Goal: Contribute content: Contribute content

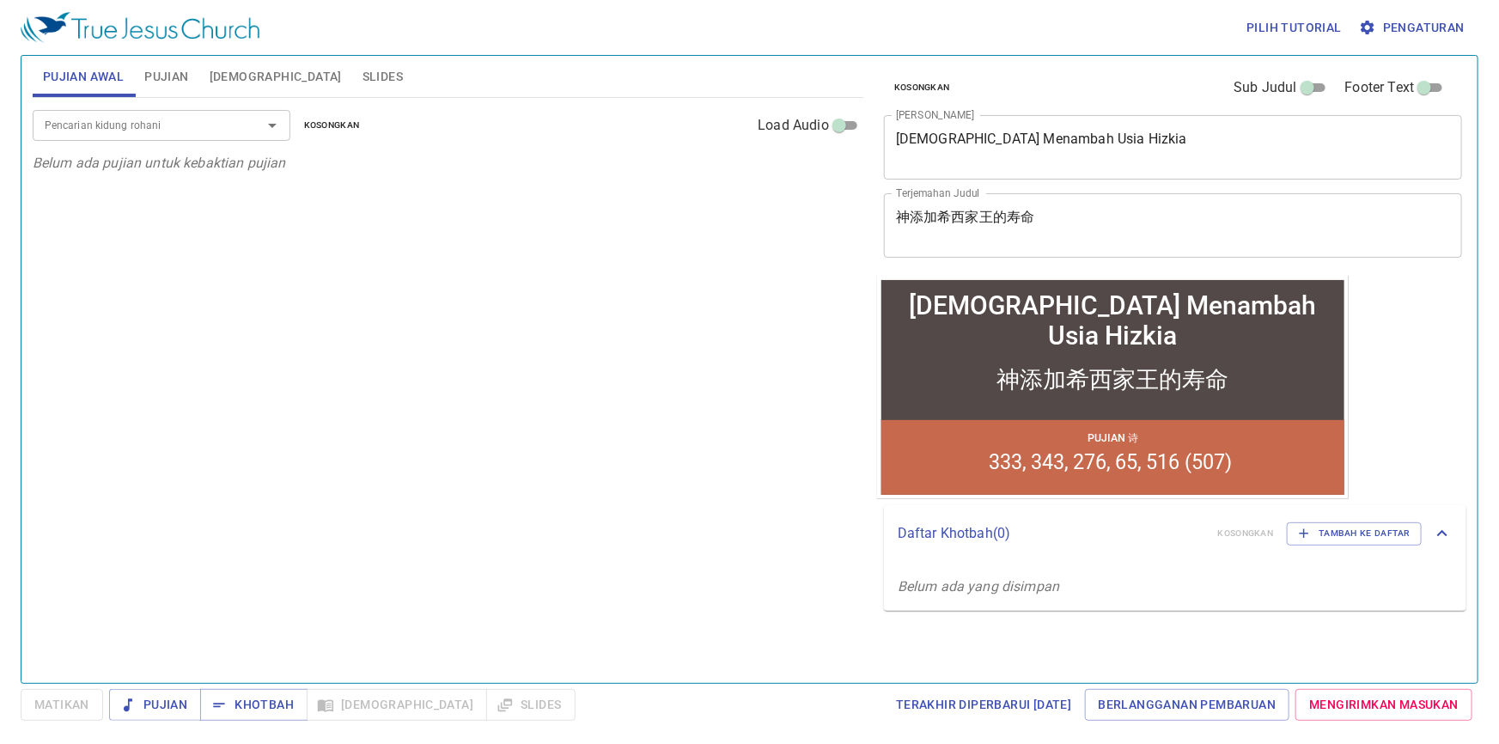
click at [1207, 129] on div "Allah Menambah Usia Hizkia x Judul Khotbah" at bounding box center [1173, 147] width 578 height 64
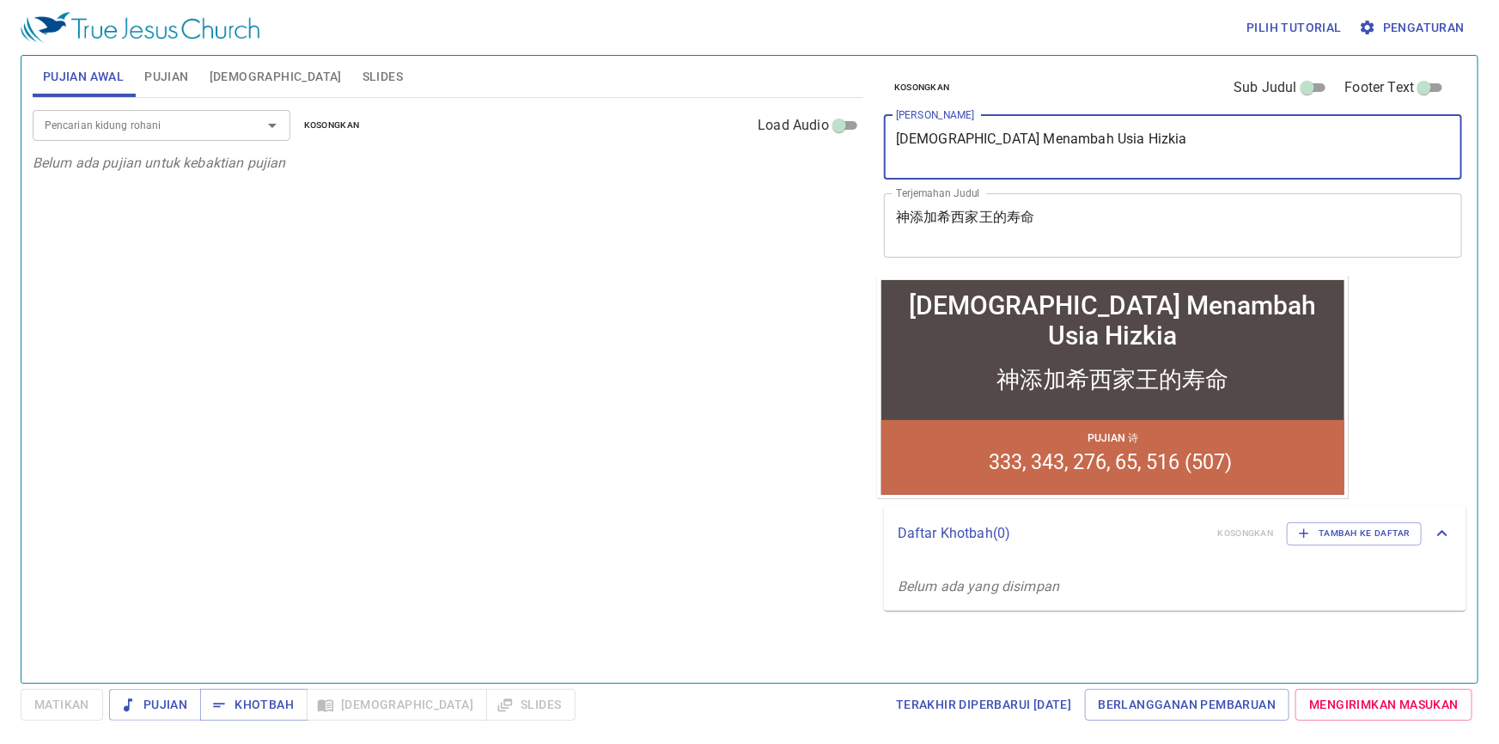
click at [1185, 159] on textarea "Allah Menambah Usia Hizkia" at bounding box center [1173, 147] width 554 height 33
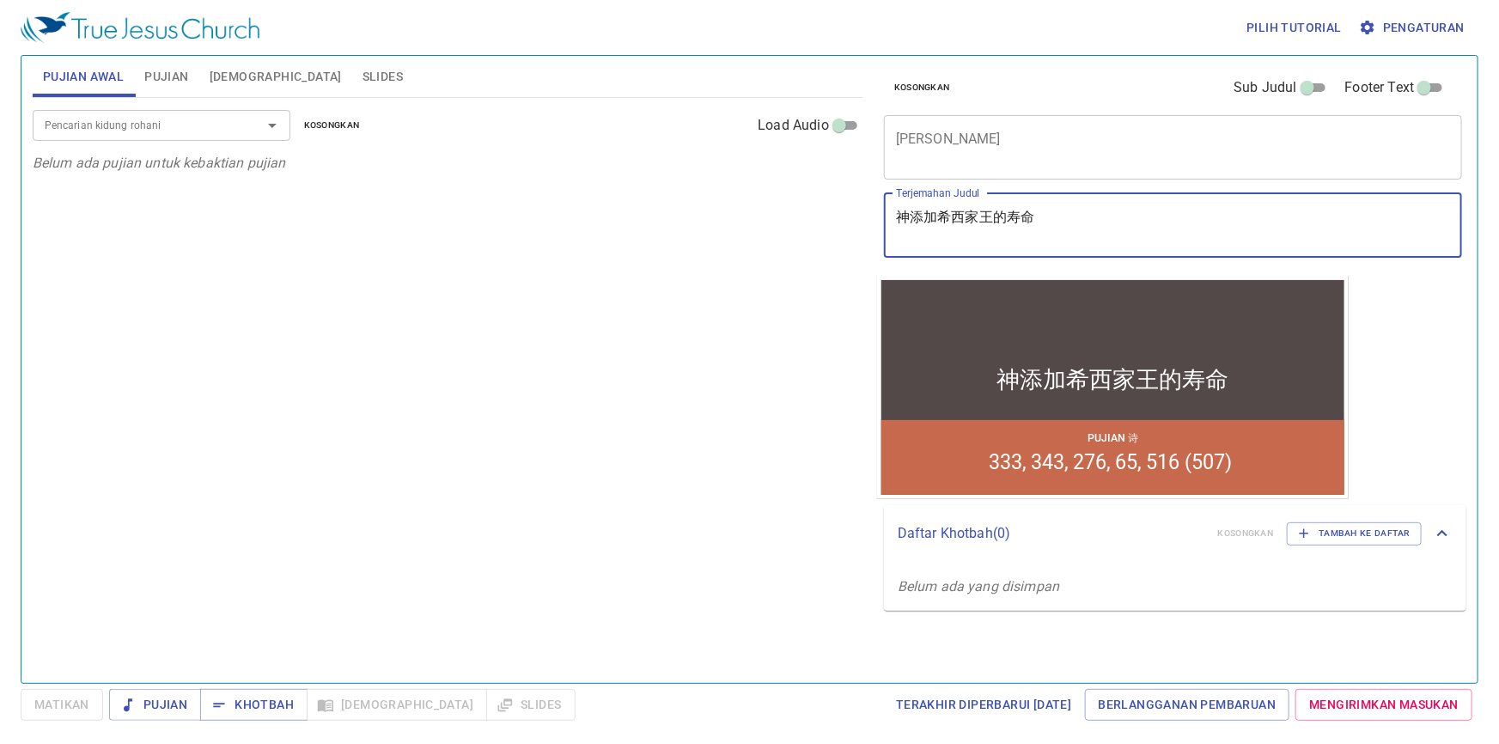
drag, startPoint x: 1055, startPoint y: 231, endPoint x: 1050, endPoint y: 218, distance: 13.9
click at [1050, 218] on textarea "神添加希西家王的寿命" at bounding box center [1173, 225] width 554 height 33
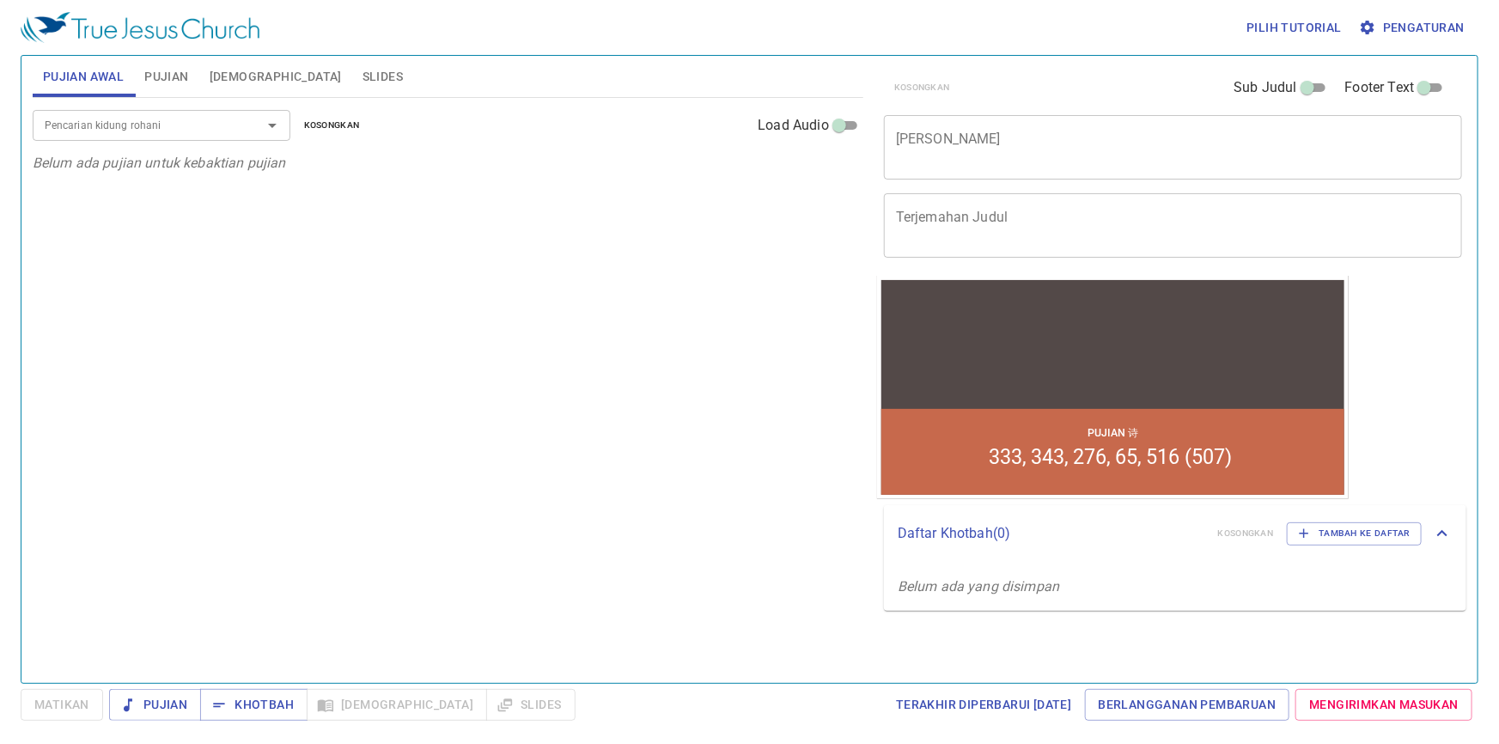
click at [651, 228] on div "Pencarian kidung rohani Pencarian kidung rohani Kosongkan Load Audio Belum ada …" at bounding box center [448, 383] width 831 height 570
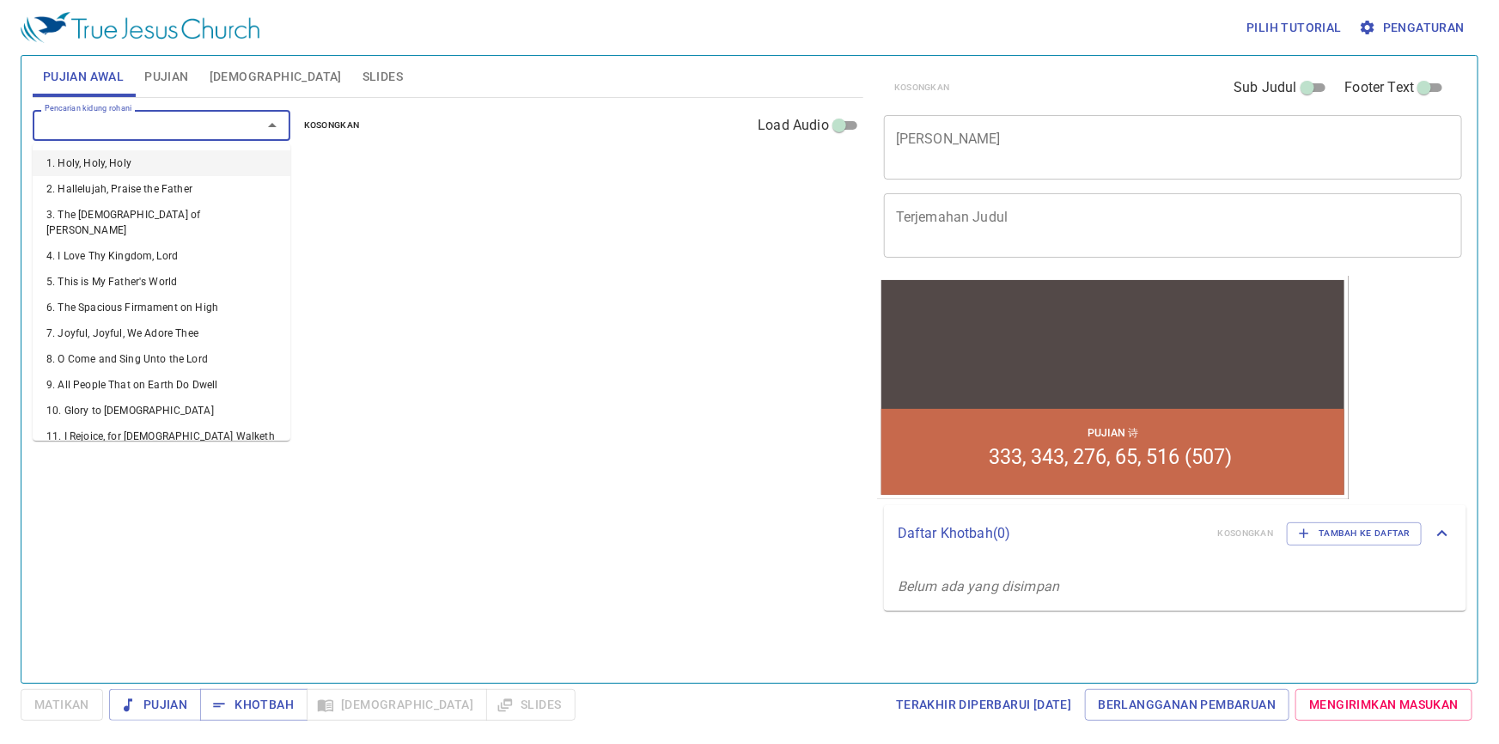
click at [219, 135] on input "Pencarian kidung rohani" at bounding box center [136, 125] width 197 height 20
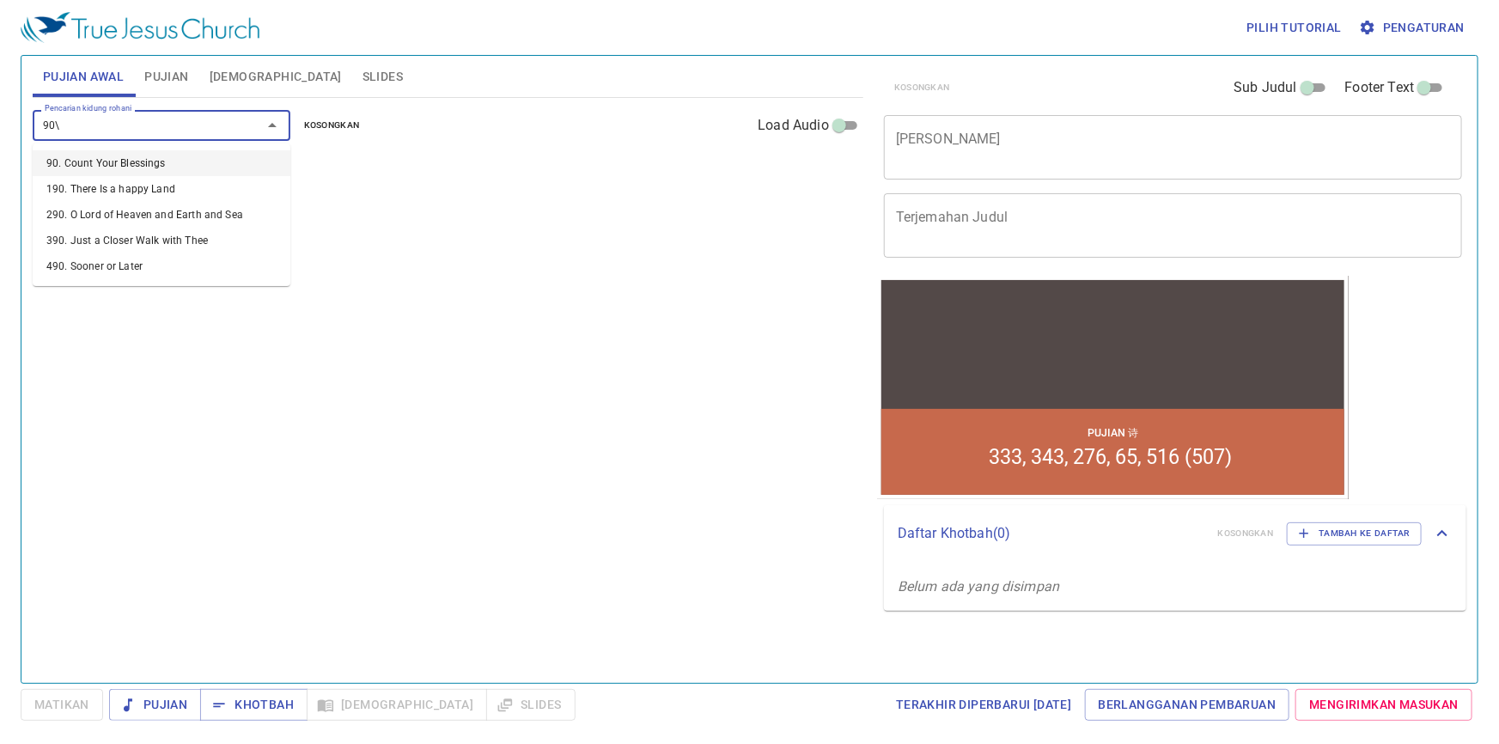
type input "90"
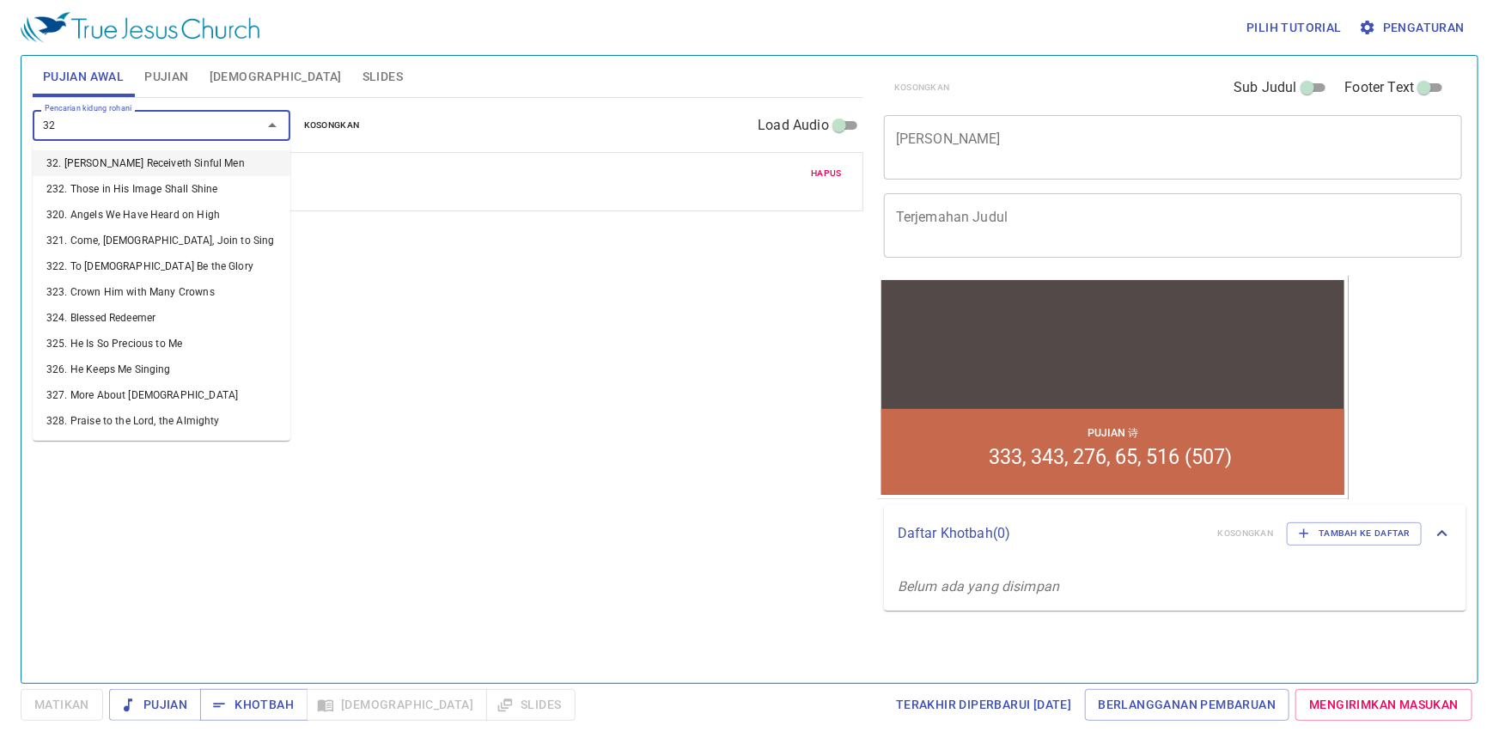
type input "322"
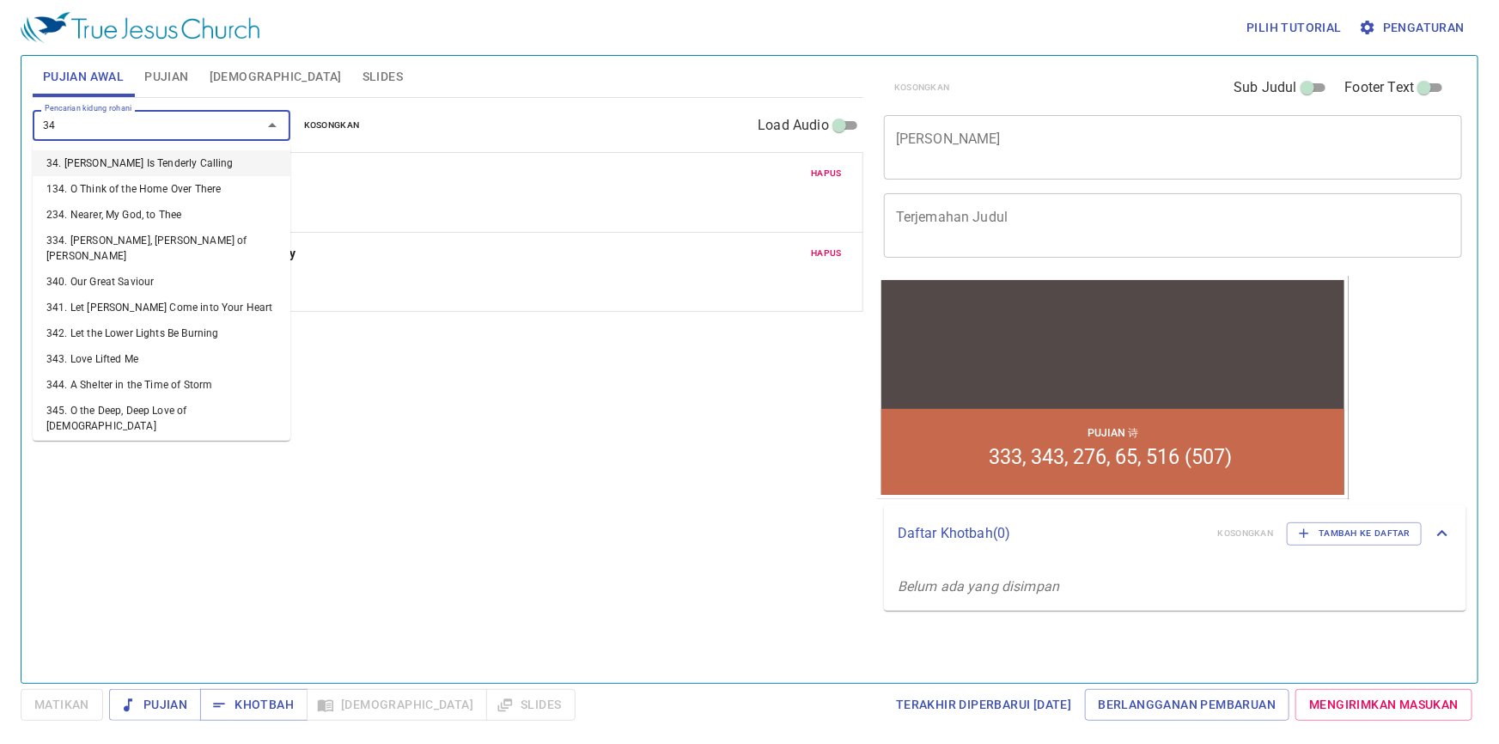
type input "342"
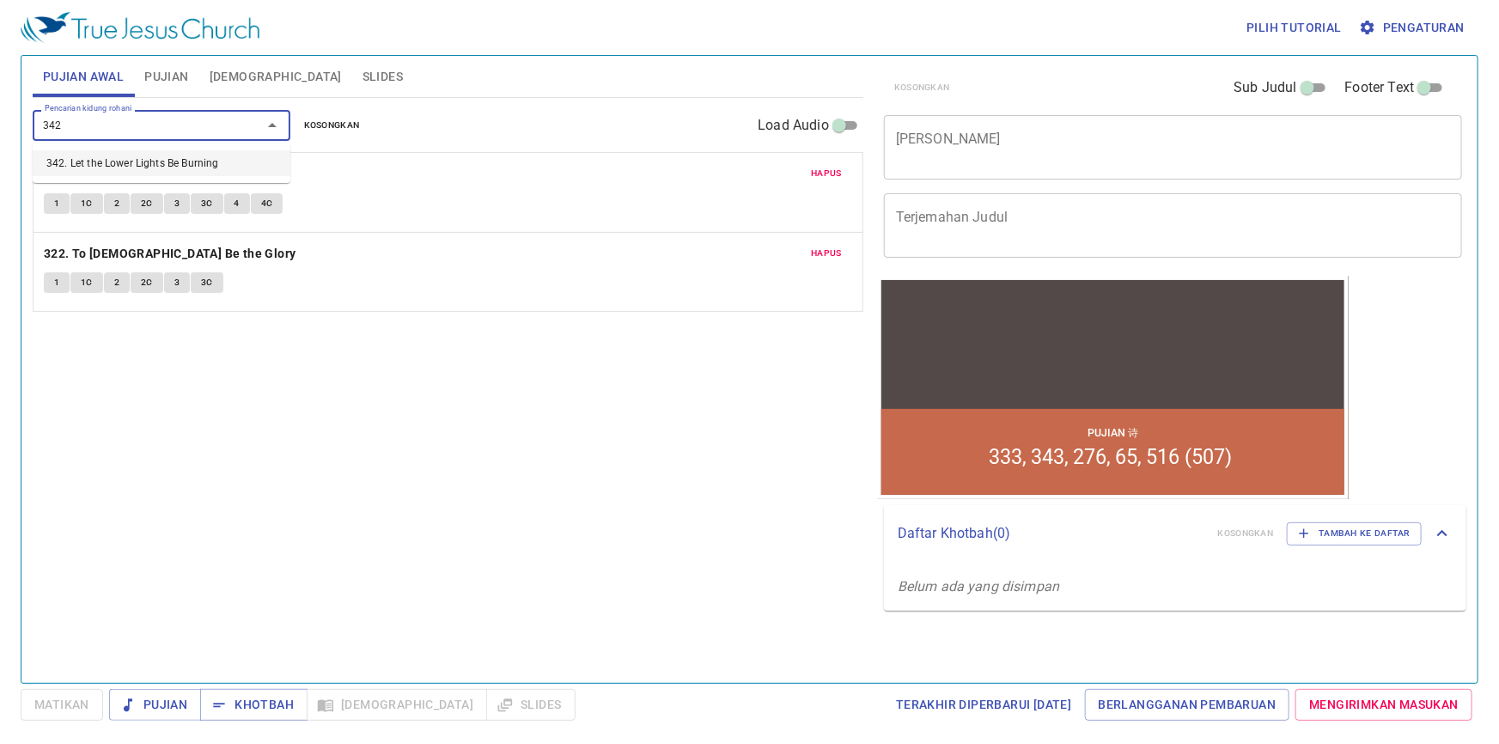
click at [119, 167] on li "342. Let the Lower Lights Be Burning" at bounding box center [162, 163] width 258 height 26
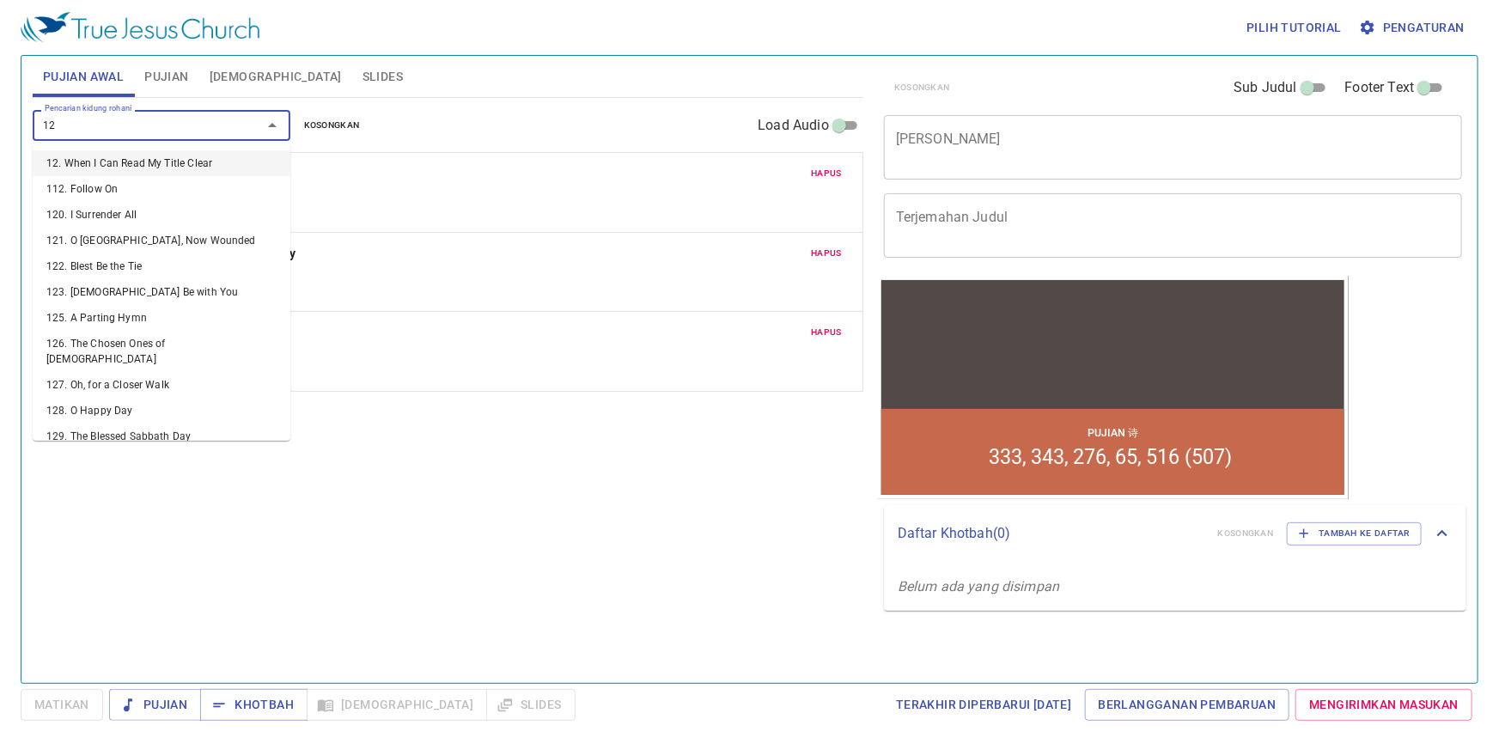
type input "128"
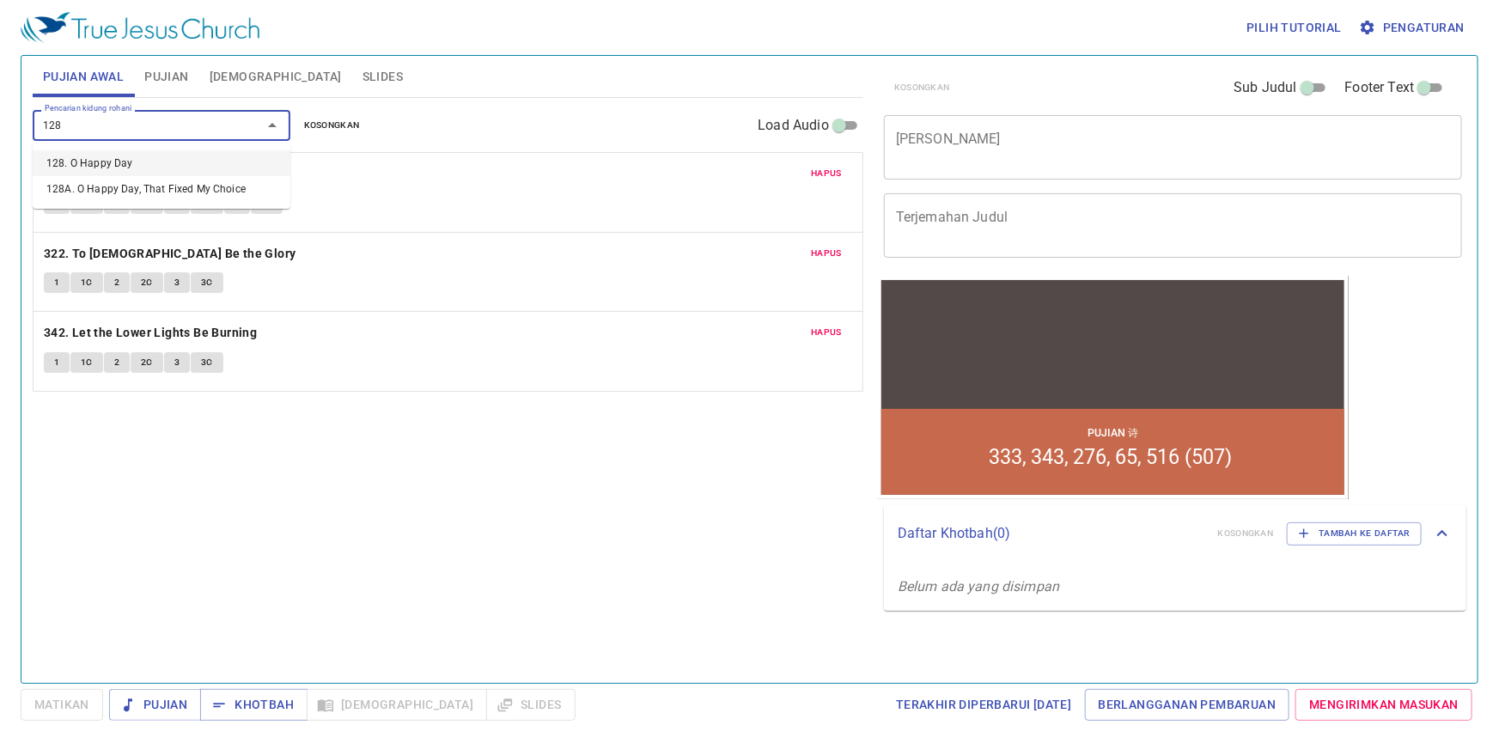
click at [85, 162] on li "128. O Happy Day" at bounding box center [162, 163] width 258 height 26
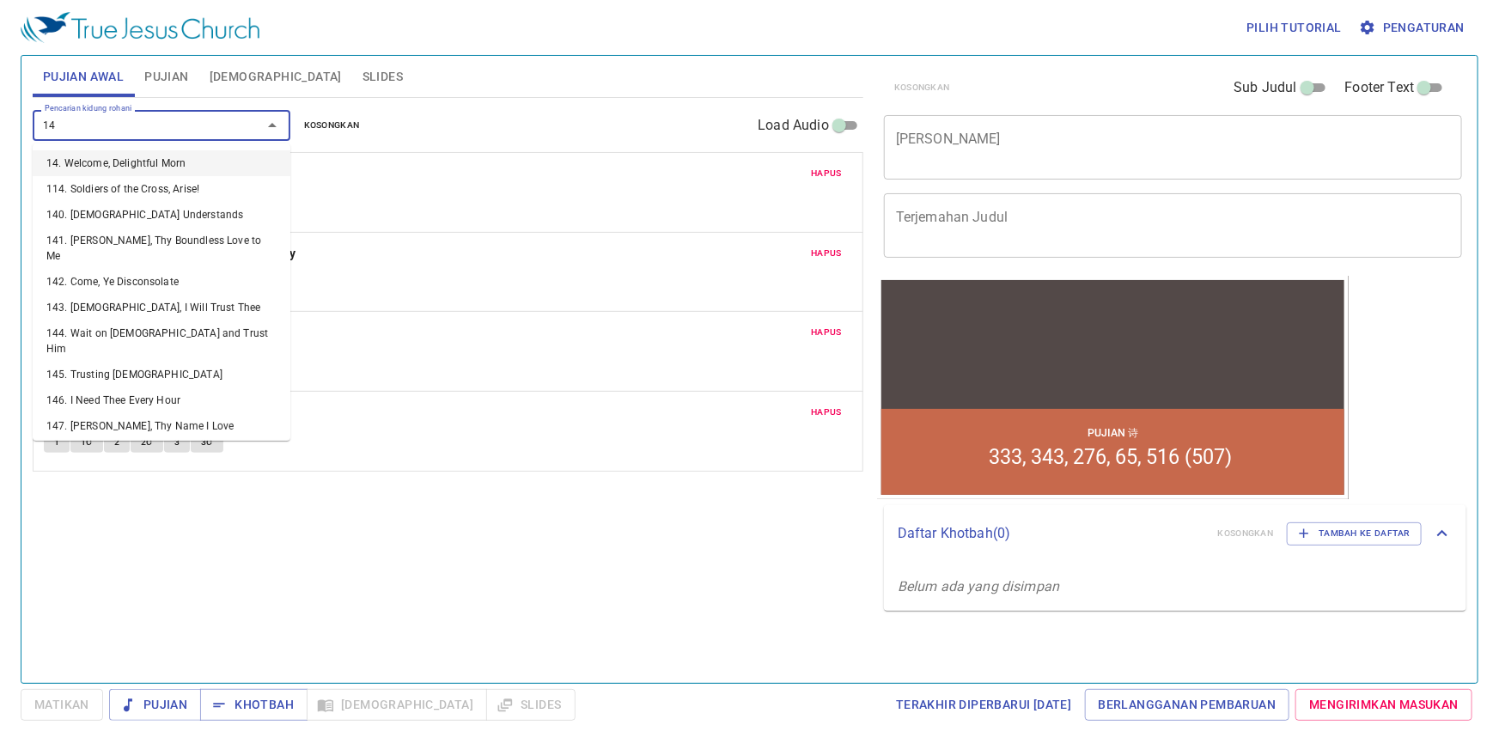
type input "146"
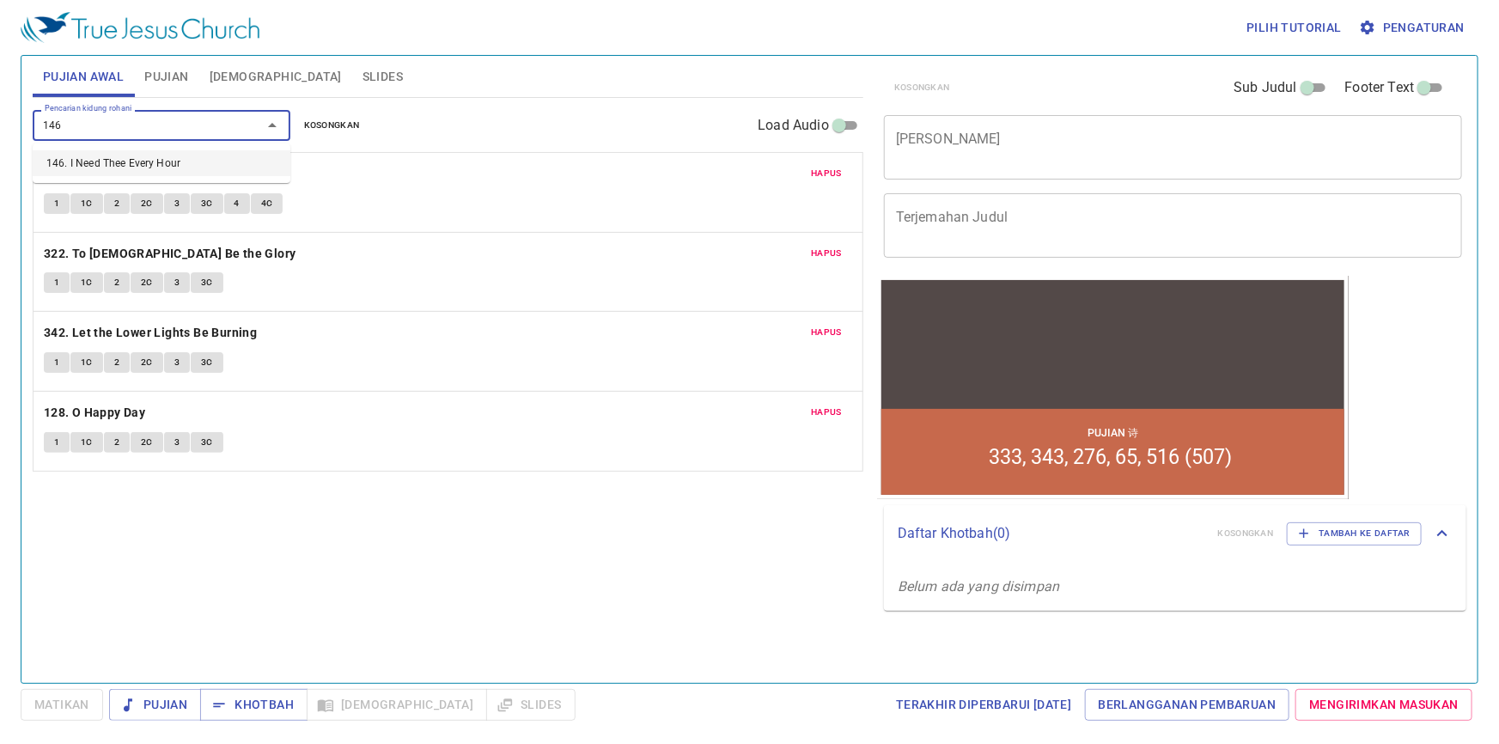
click at [113, 172] on li "146. I Need Thee Every Hour" at bounding box center [162, 163] width 258 height 26
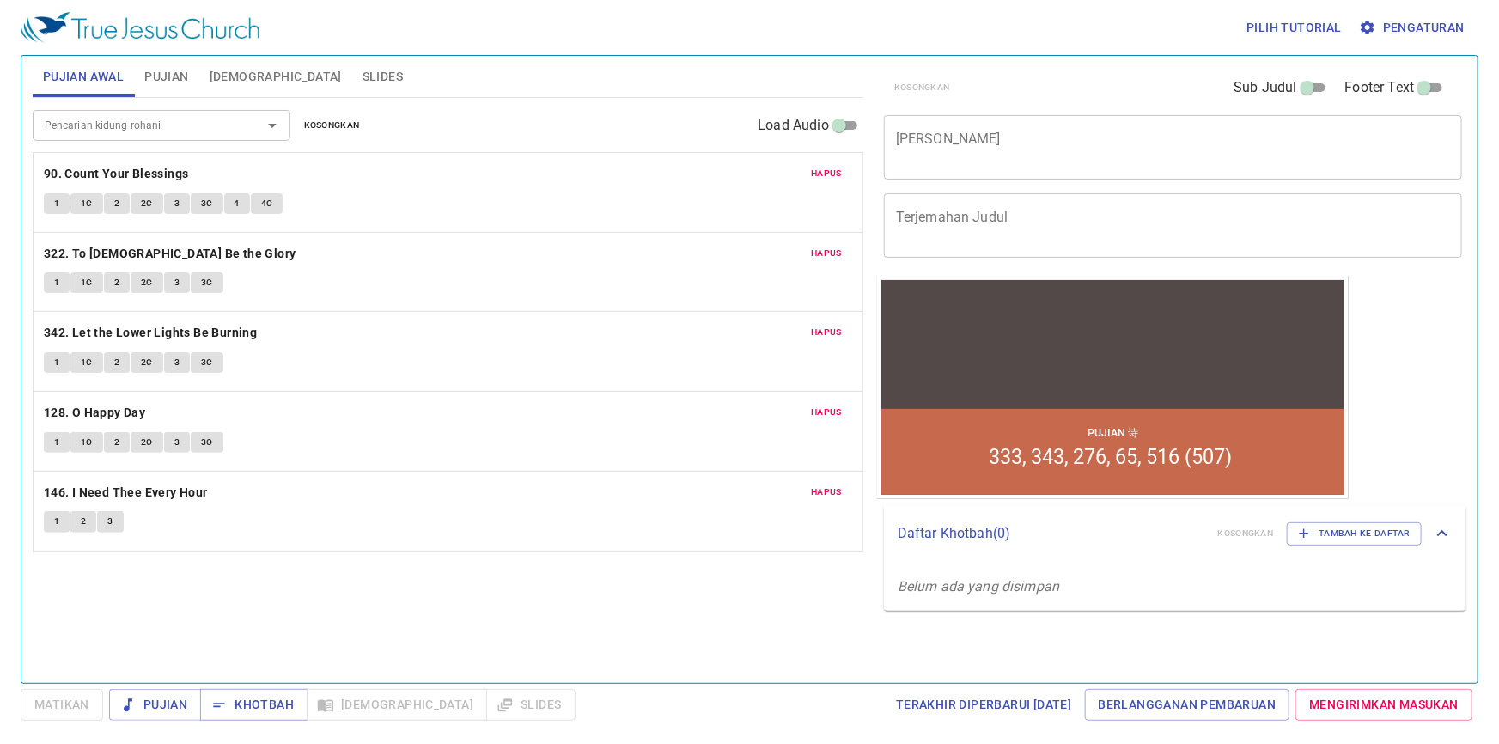
click at [335, 644] on div "Pencarian kidung rohani Pencarian kidung rohani Kosongkan Load Audio Hapus 90. …" at bounding box center [448, 383] width 831 height 570
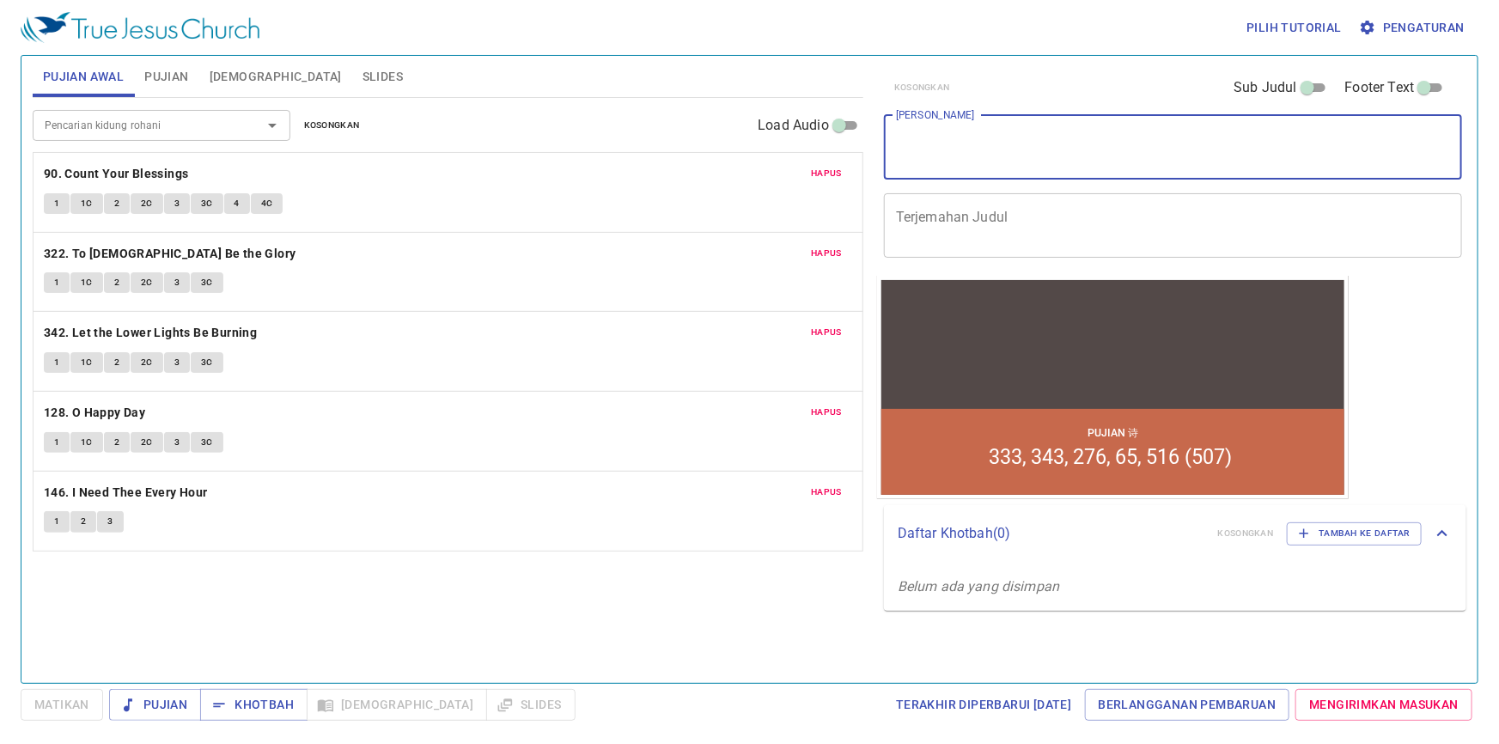
click at [923, 149] on textarea "[PERSON_NAME]" at bounding box center [1173, 147] width 554 height 33
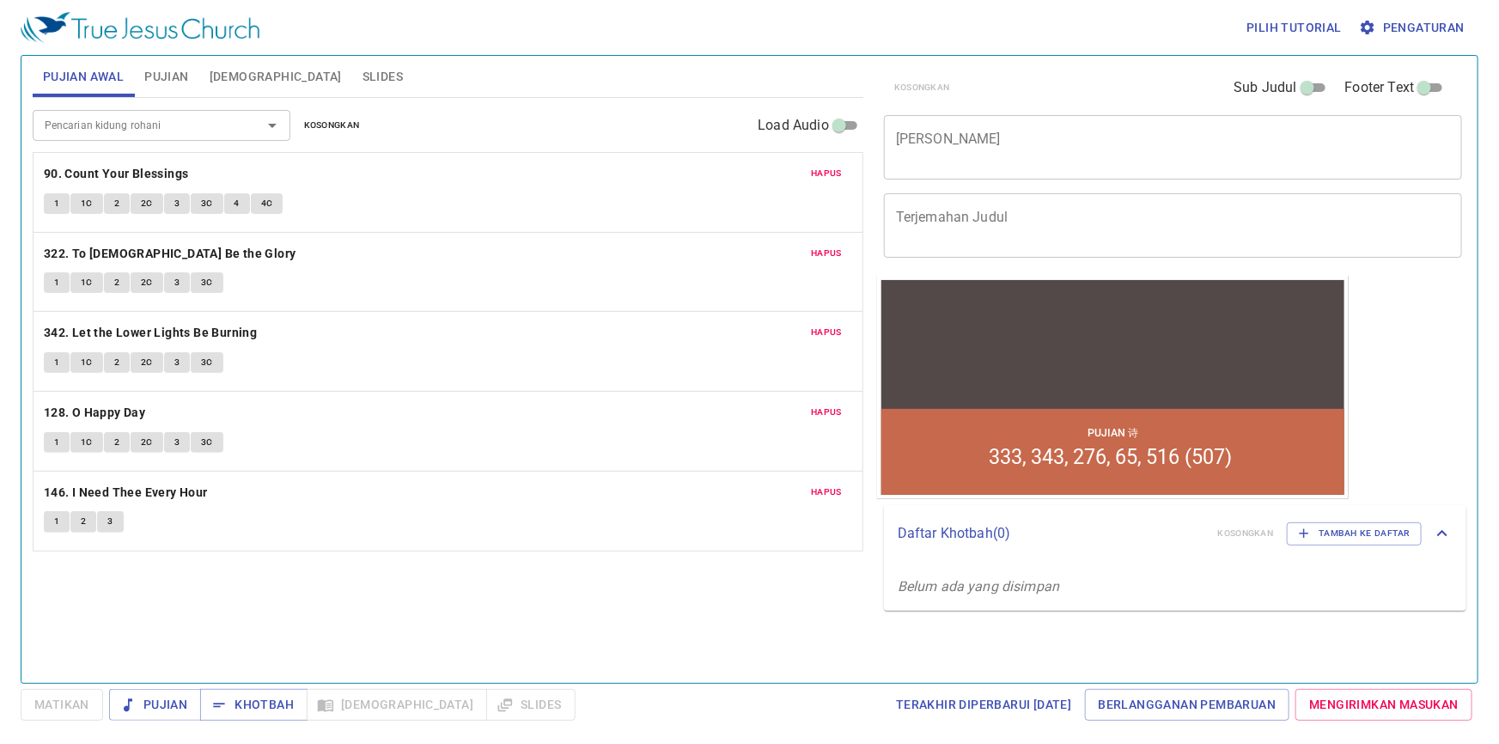
click at [533, 607] on div "Pencarian kidung rohani Pencarian kidung rohani Kosongkan Load Audio Hapus 90. …" at bounding box center [448, 383] width 831 height 570
click at [496, 618] on div "Pencarian kidung rohani Pencarian kidung rohani Kosongkan Load Audio Hapus 90. …" at bounding box center [448, 383] width 831 height 570
click at [265, 700] on span "Khotbah" at bounding box center [254, 704] width 80 height 21
click at [170, 78] on span "Pujian" at bounding box center [166, 76] width 44 height 21
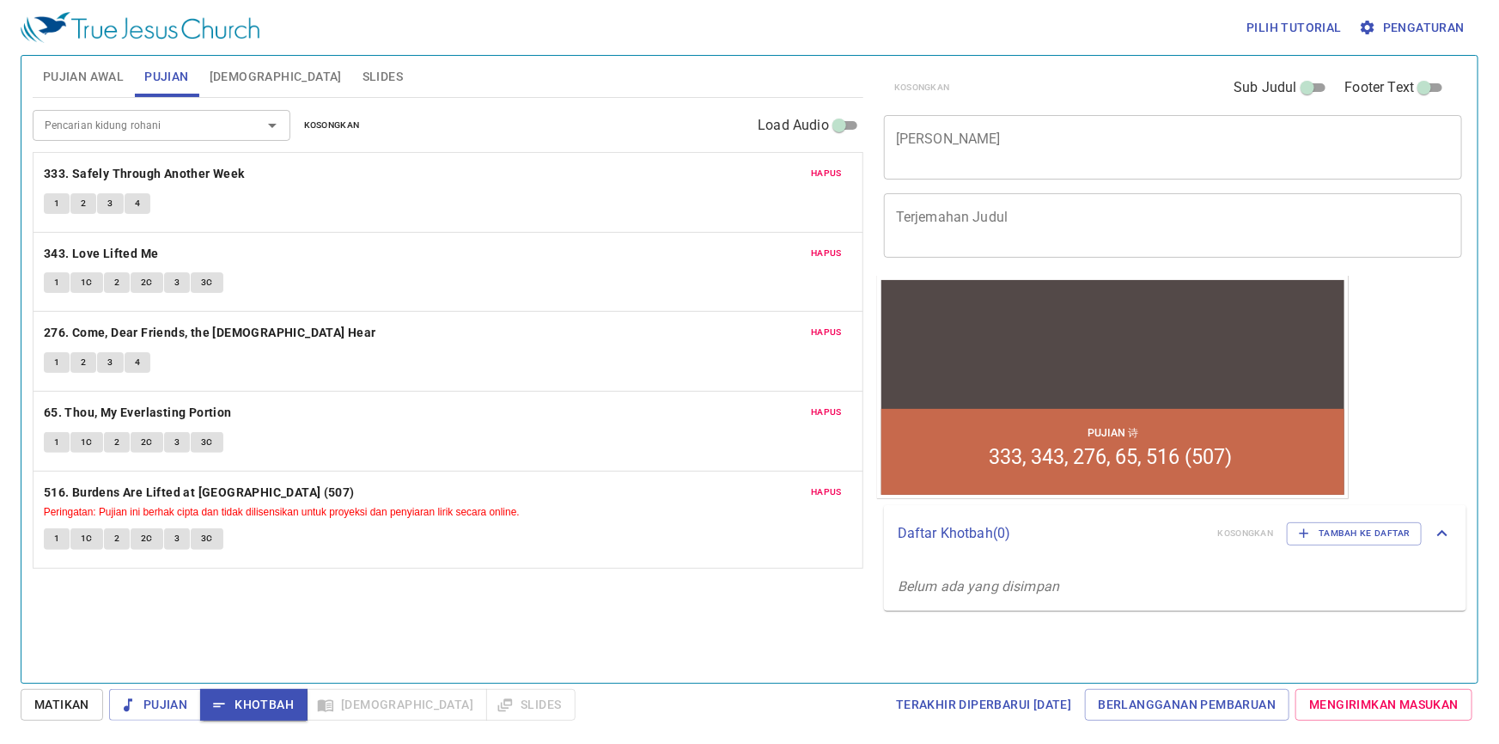
click at [321, 124] on span "Kosongkan" at bounding box center [332, 125] width 56 height 15
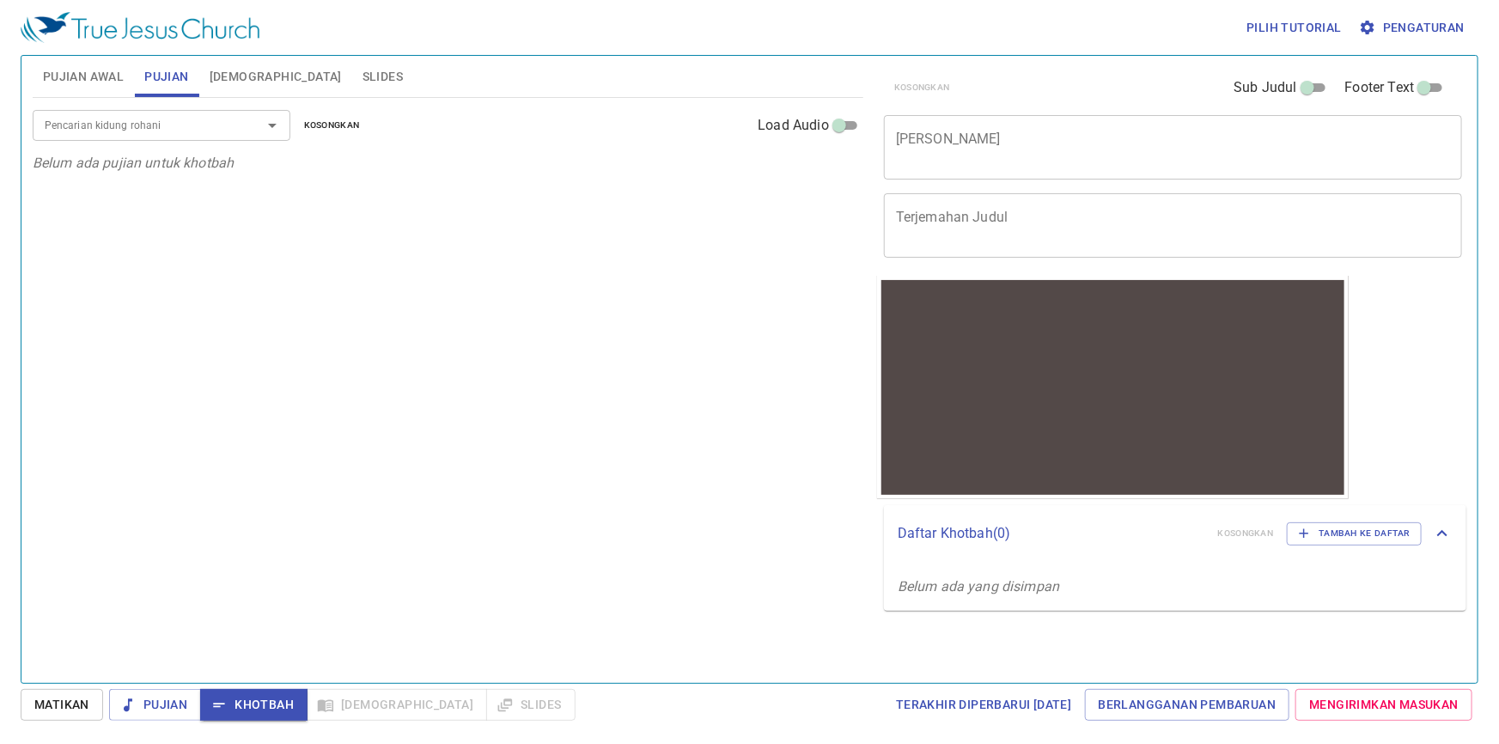
click at [94, 80] on span "Pujian Awal" at bounding box center [83, 76] width 81 height 21
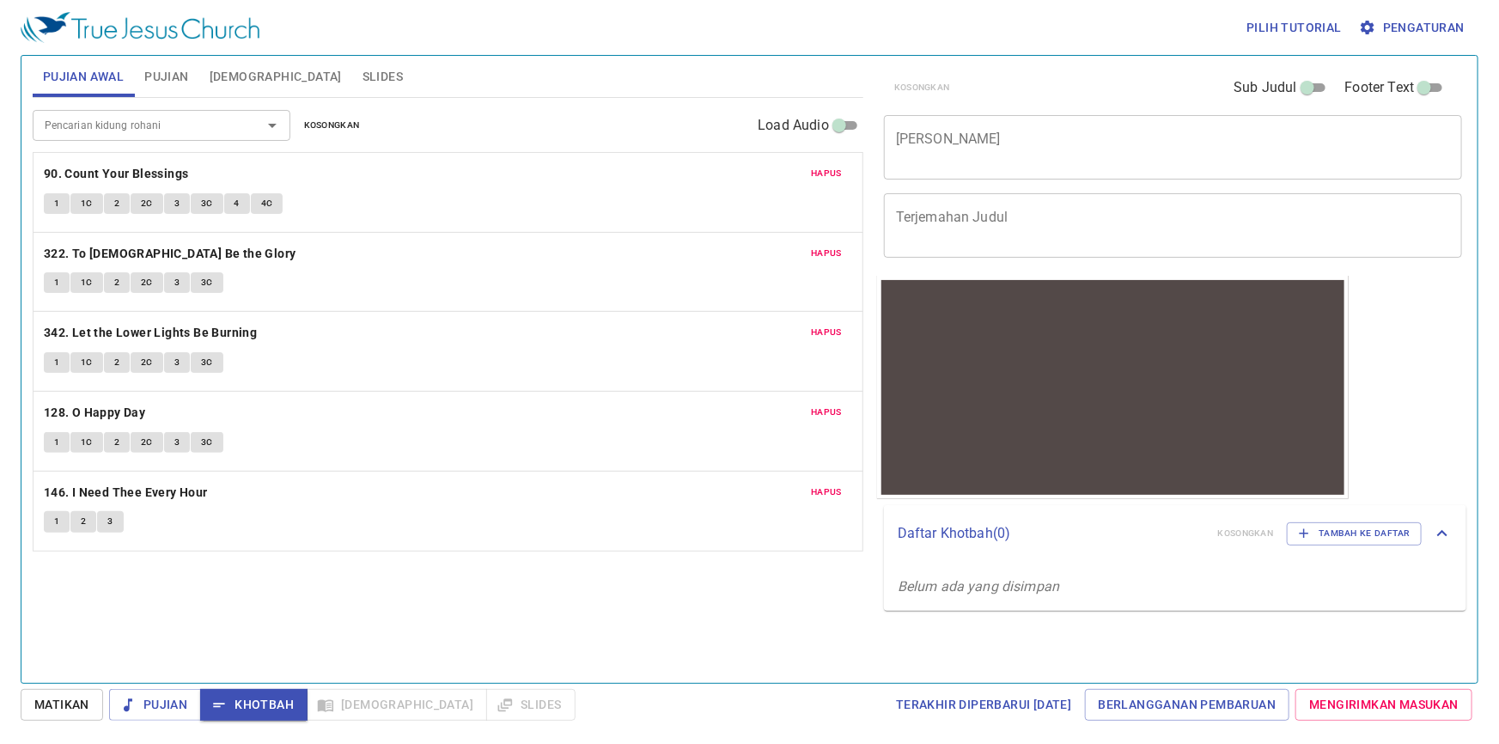
click at [155, 69] on span "Pujian" at bounding box center [166, 76] width 44 height 21
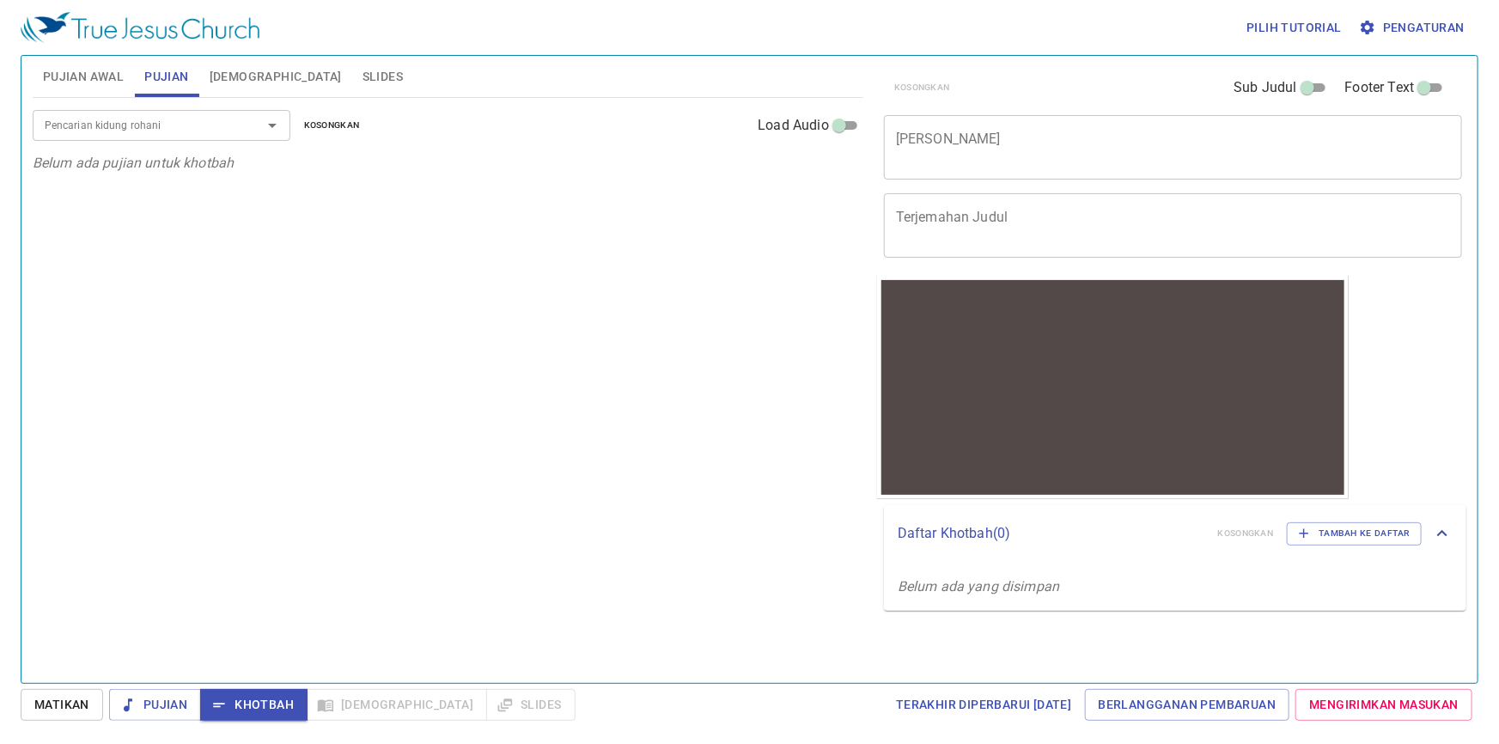
click at [155, 125] on input "Pencarian kidung rohani" at bounding box center [136, 125] width 197 height 20
type input "90"
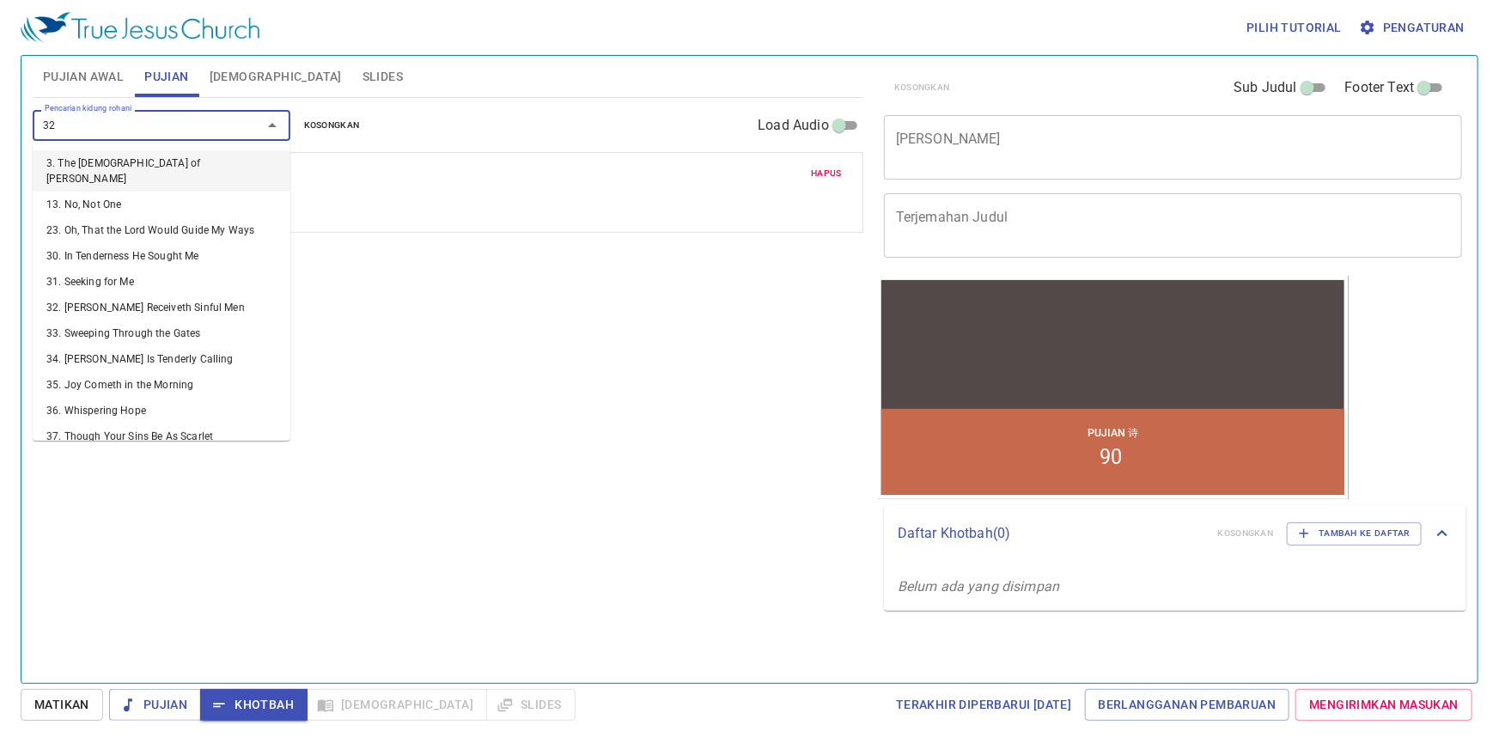
type input "322"
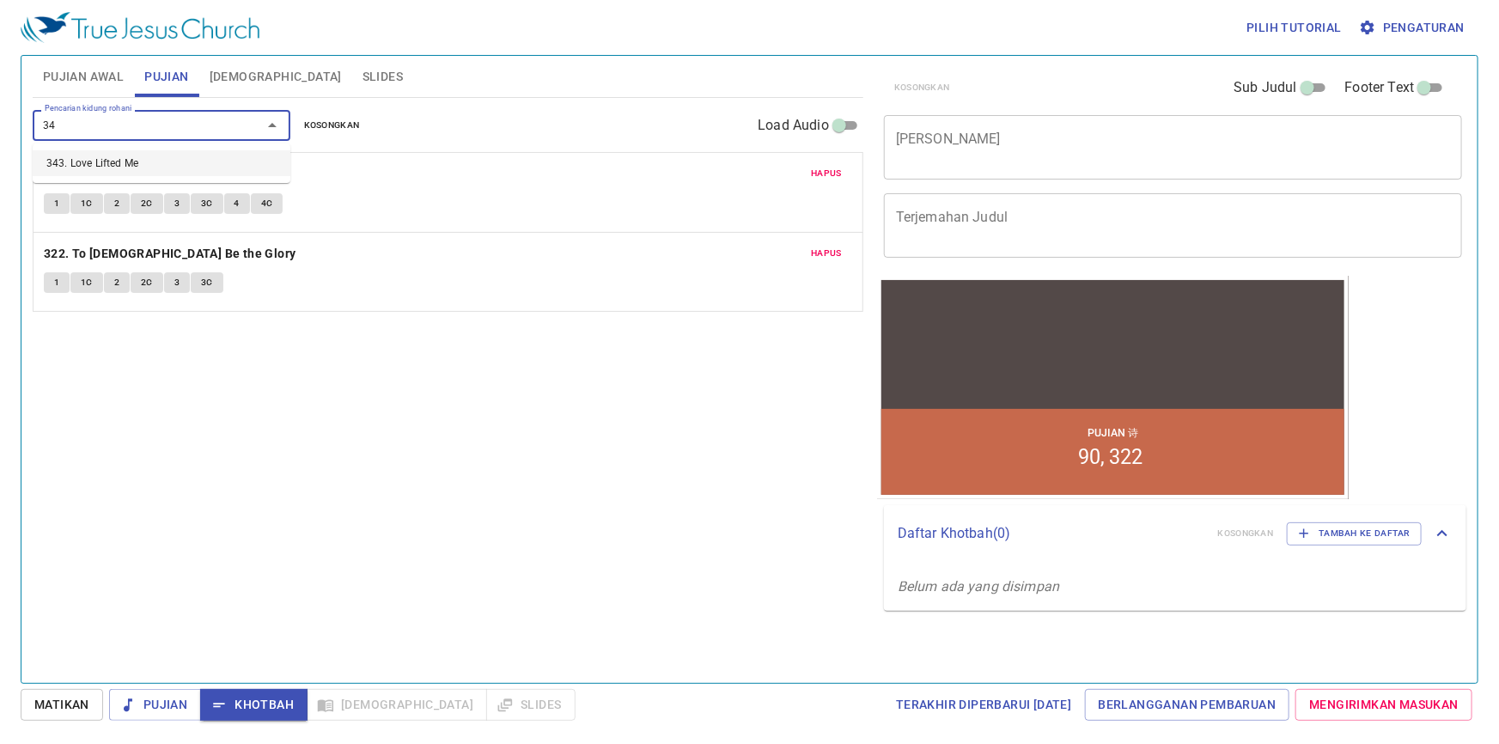
type input "342"
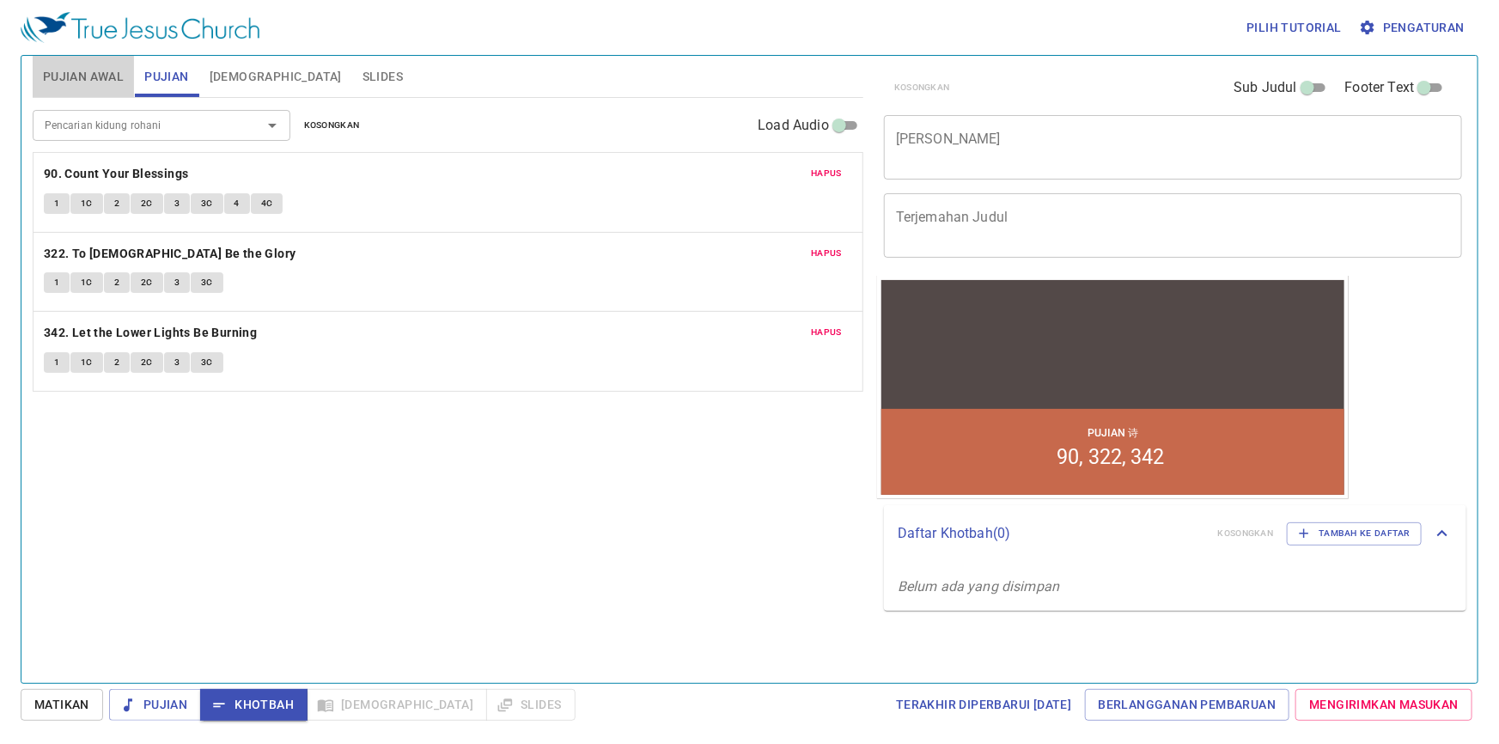
click at [112, 86] on span "Pujian Awal" at bounding box center [83, 76] width 81 height 21
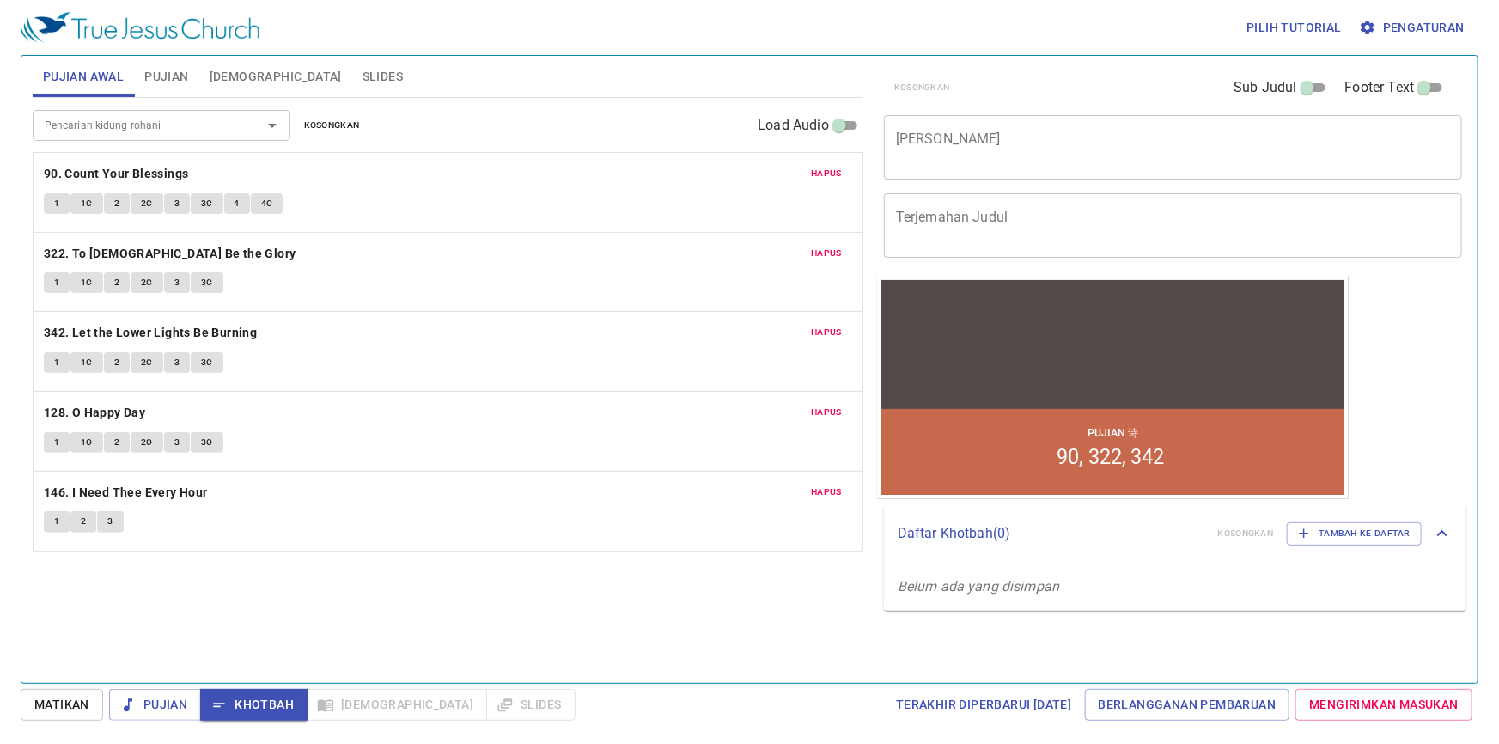
click at [175, 86] on span "Pujian" at bounding box center [166, 76] width 44 height 21
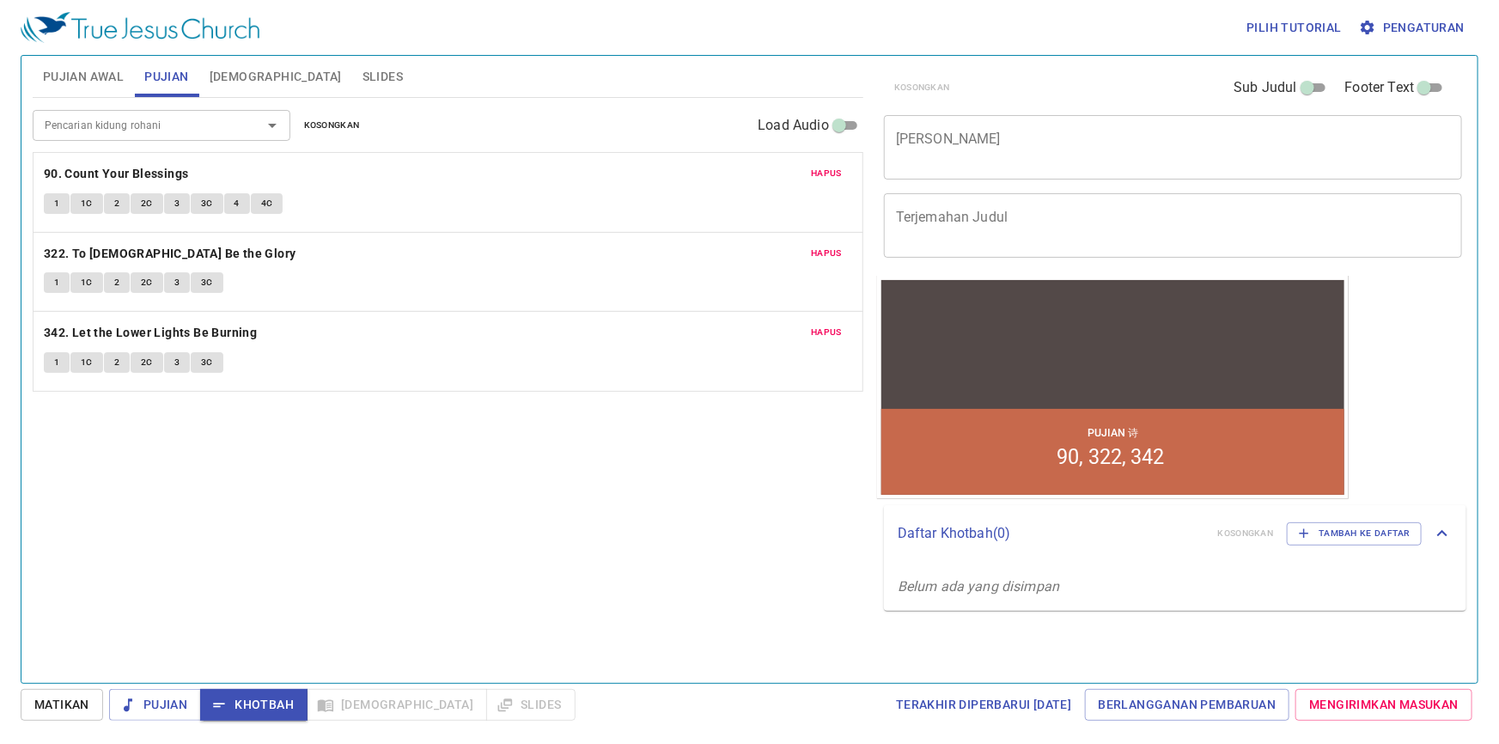
click at [149, 126] on input "Pencarian kidung rohani" at bounding box center [136, 125] width 197 height 20
type input "128"
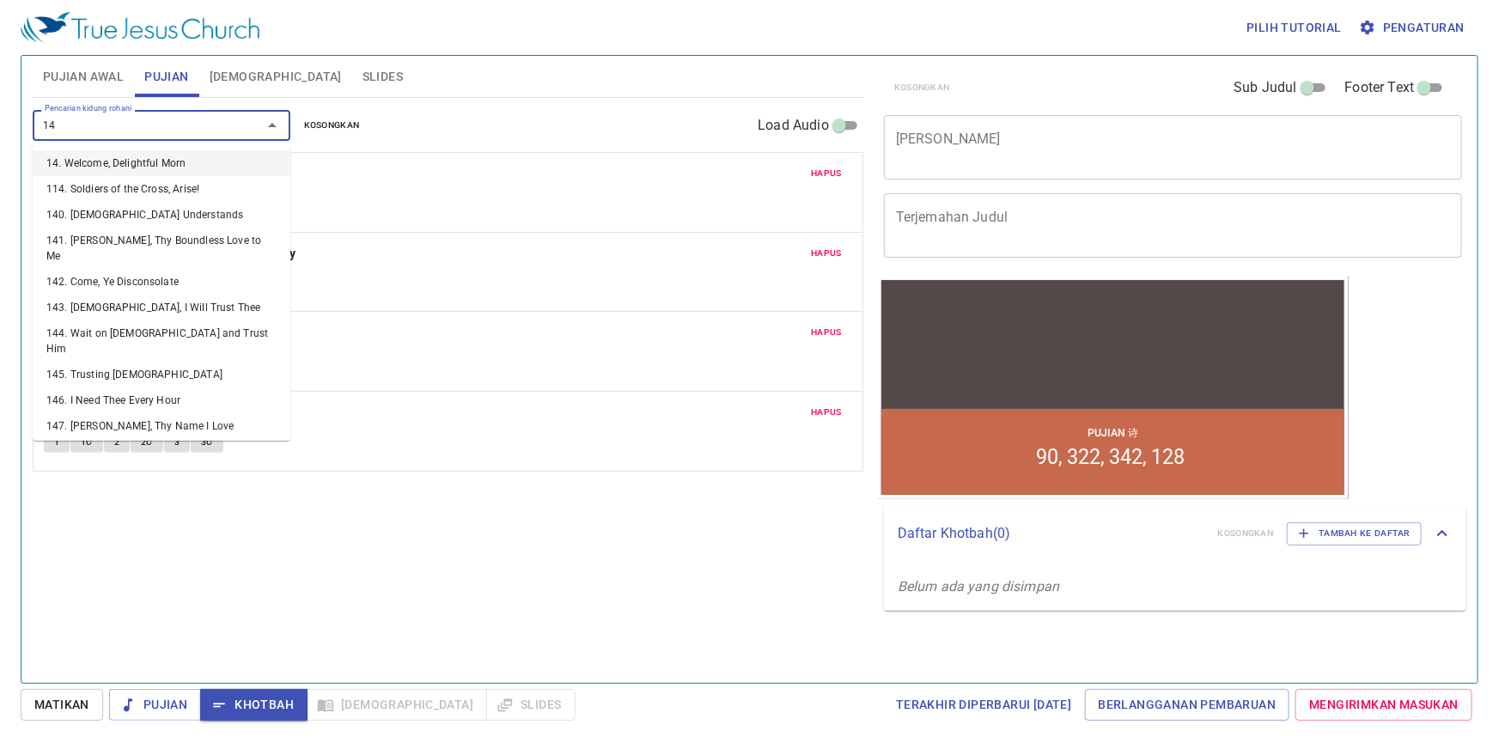
type input "146"
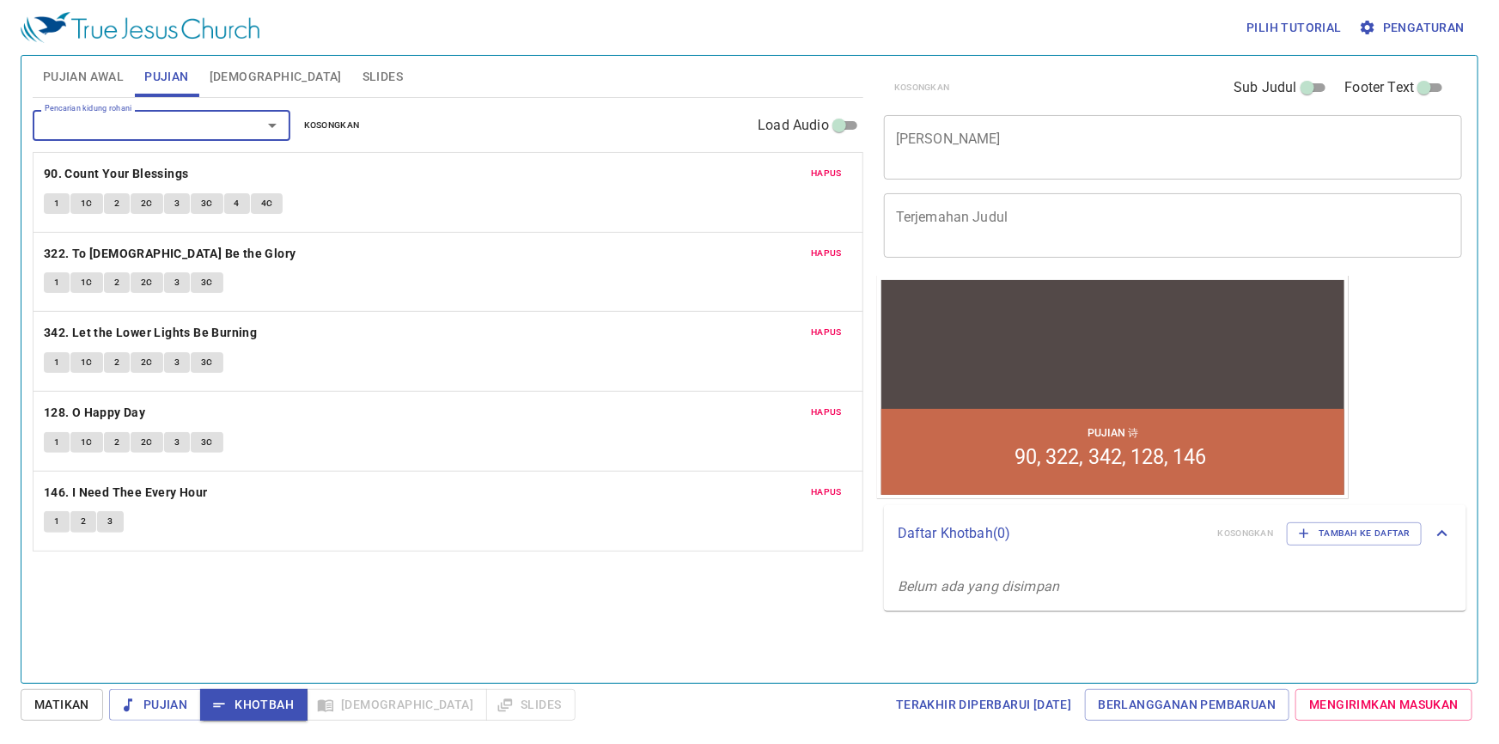
drag, startPoint x: 105, startPoint y: 84, endPoint x: 240, endPoint y: 105, distance: 136.4
click at [106, 83] on span "Pujian Awal" at bounding box center [83, 76] width 81 height 21
click at [320, 123] on span "Kosongkan" at bounding box center [332, 125] width 56 height 15
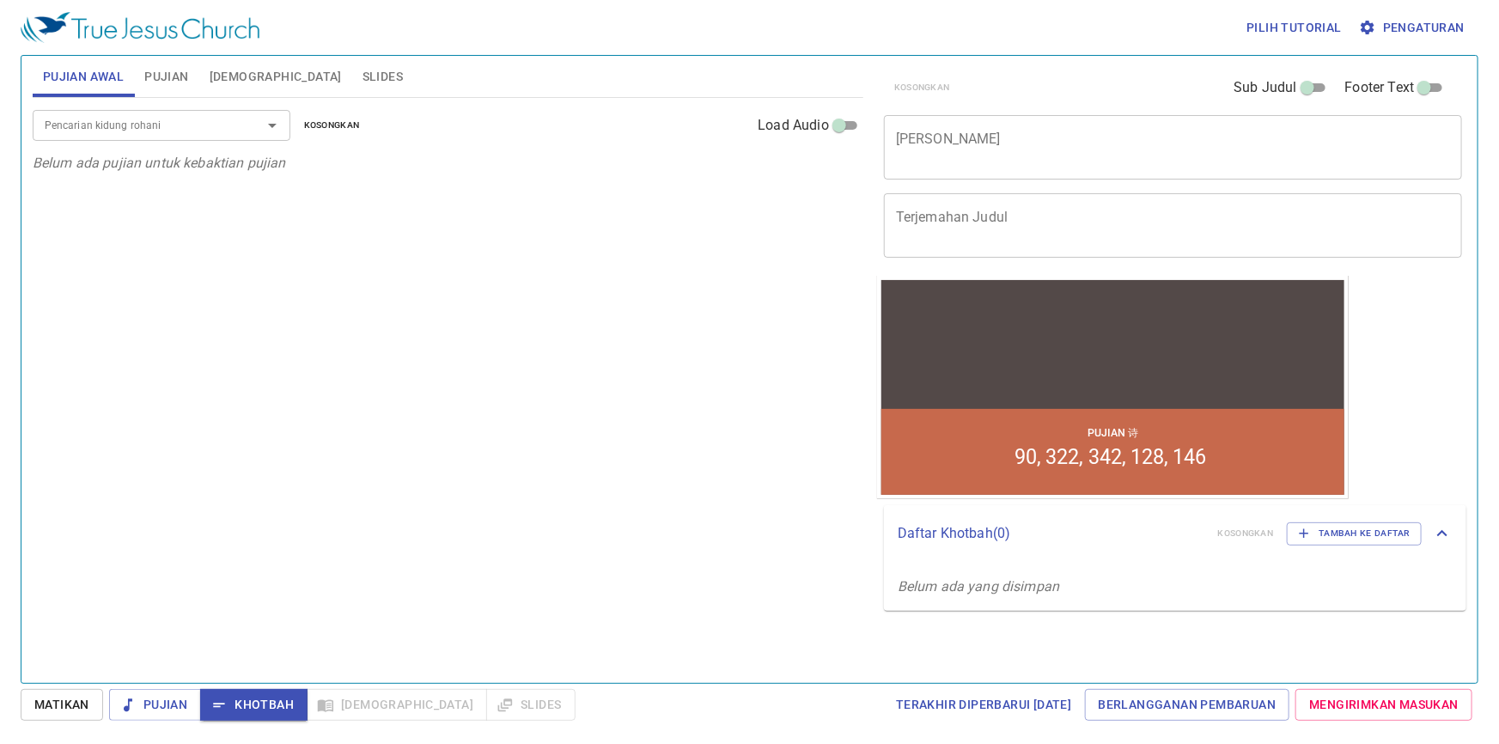
click at [167, 80] on span "Pujian" at bounding box center [166, 76] width 44 height 21
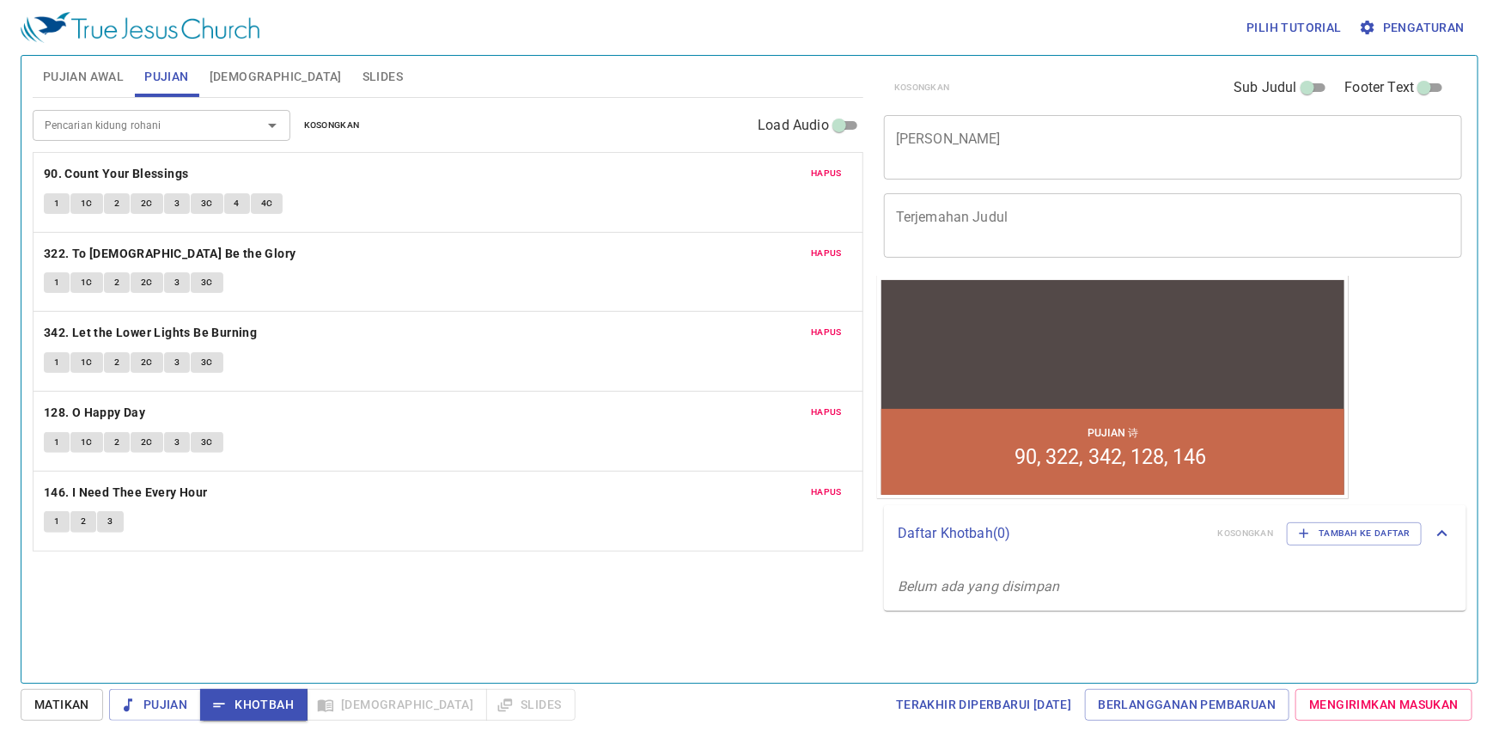
click at [335, 679] on div "Pujian Awal Pujian Alkitab Slides Pencarian kidung rohani Pencarian kidung roha…" at bounding box center [750, 369] width 1458 height 629
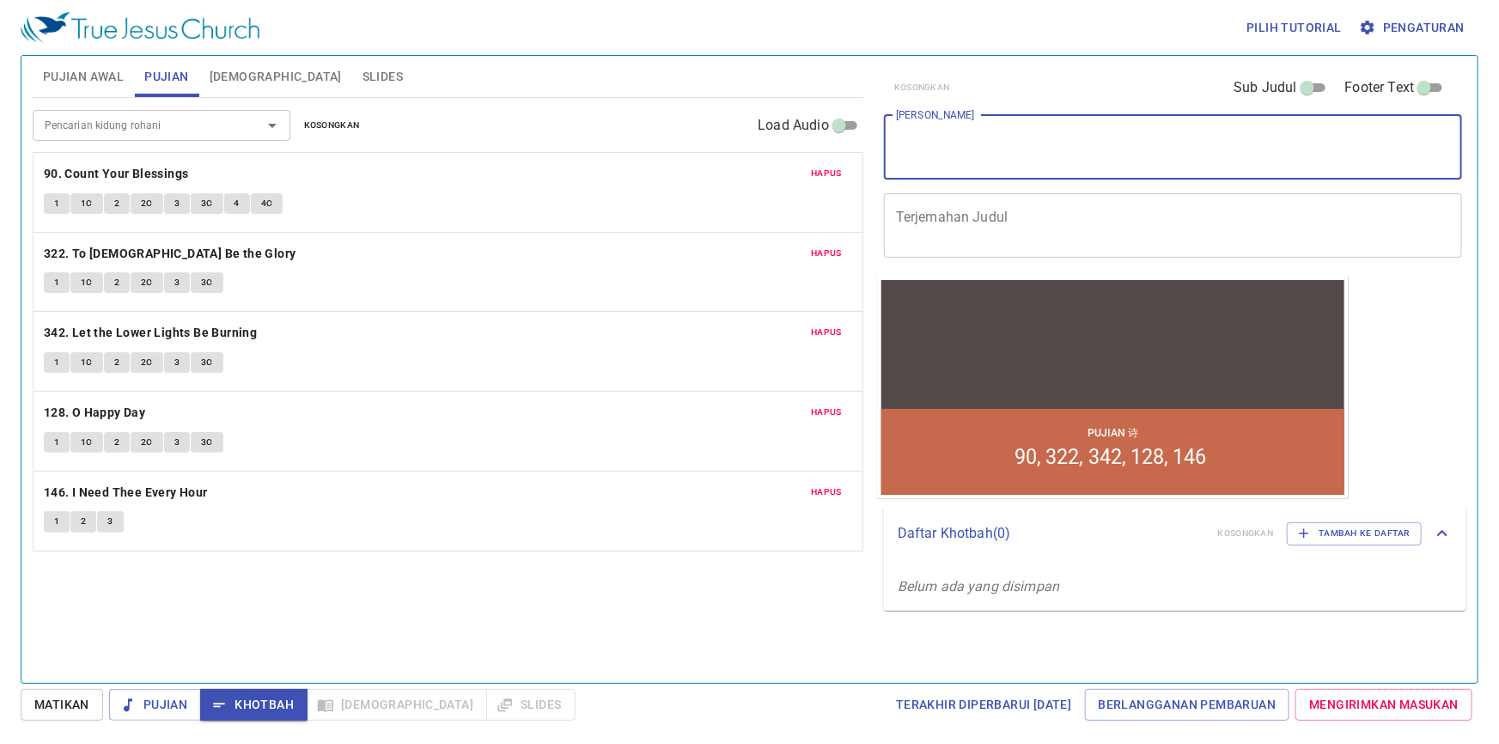
click at [904, 137] on textarea "[PERSON_NAME]" at bounding box center [1173, 147] width 554 height 33
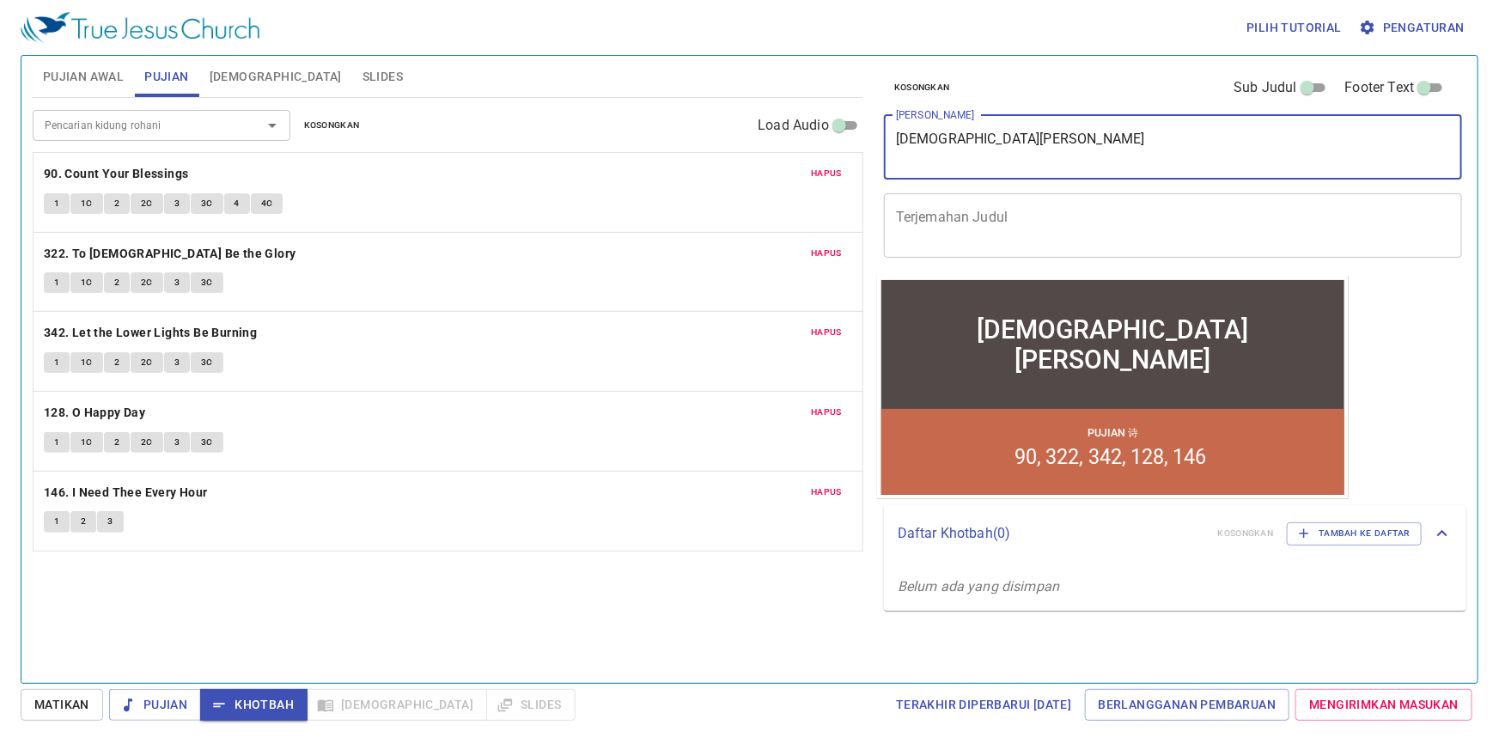
type textarea "Yesus Sumbe"
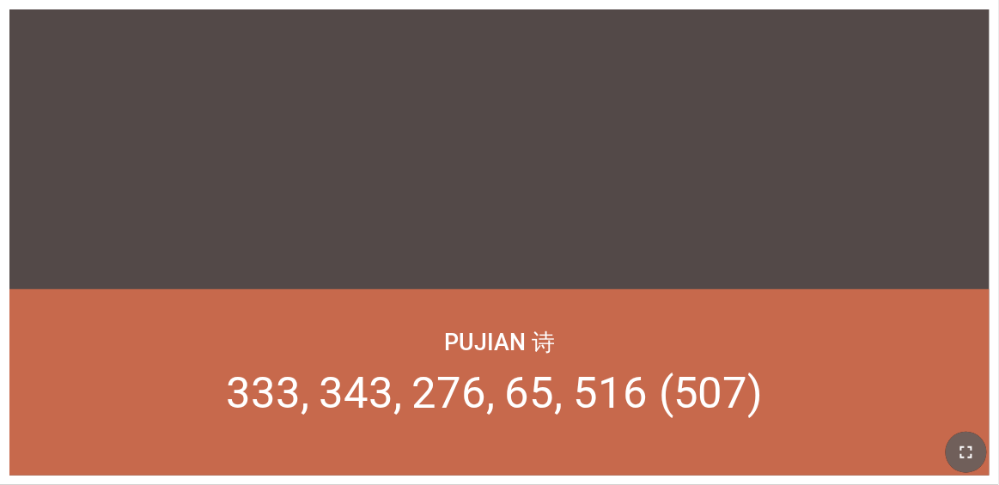
click at [624, 442] on icon "button" at bounding box center [966, 452] width 21 height 21
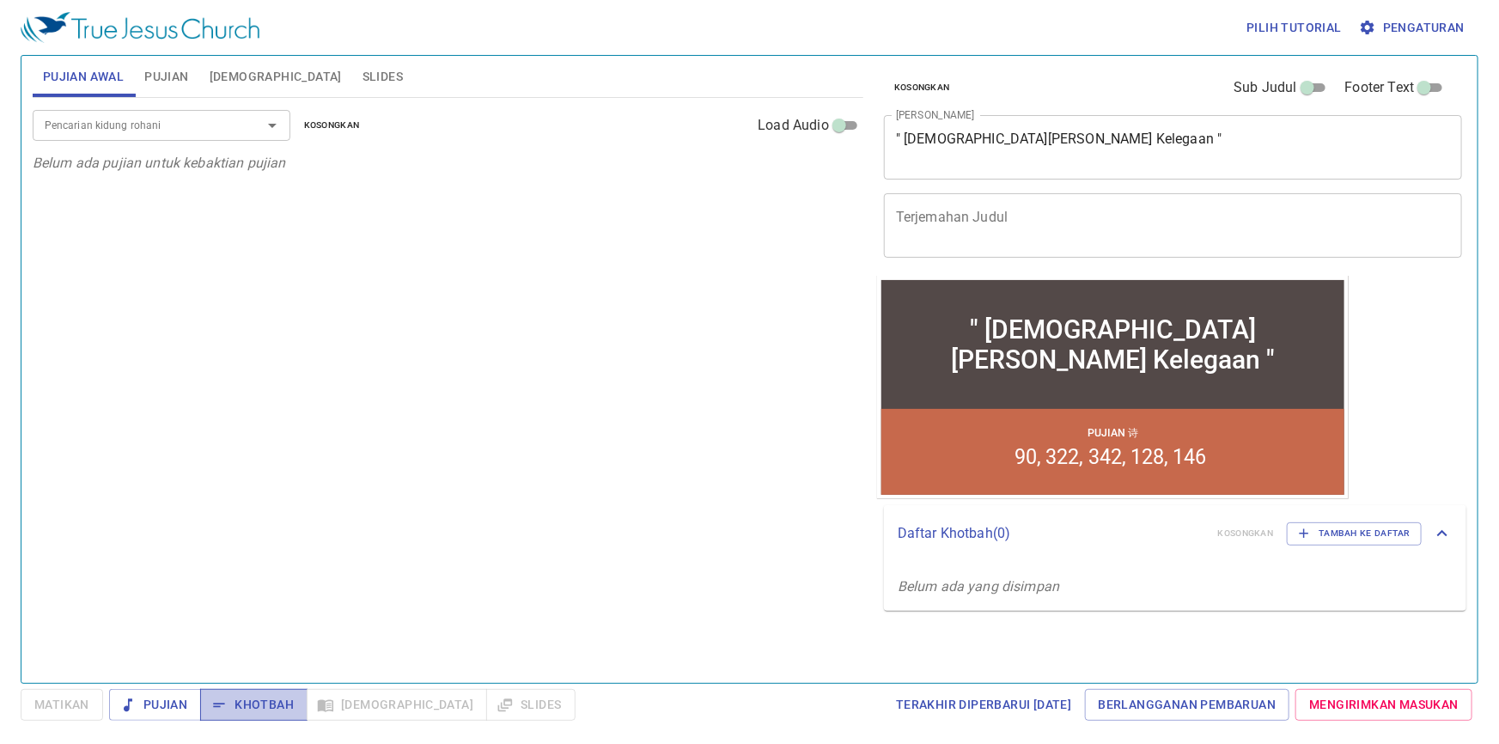
click at [271, 697] on span "Khotbah" at bounding box center [254, 704] width 80 height 21
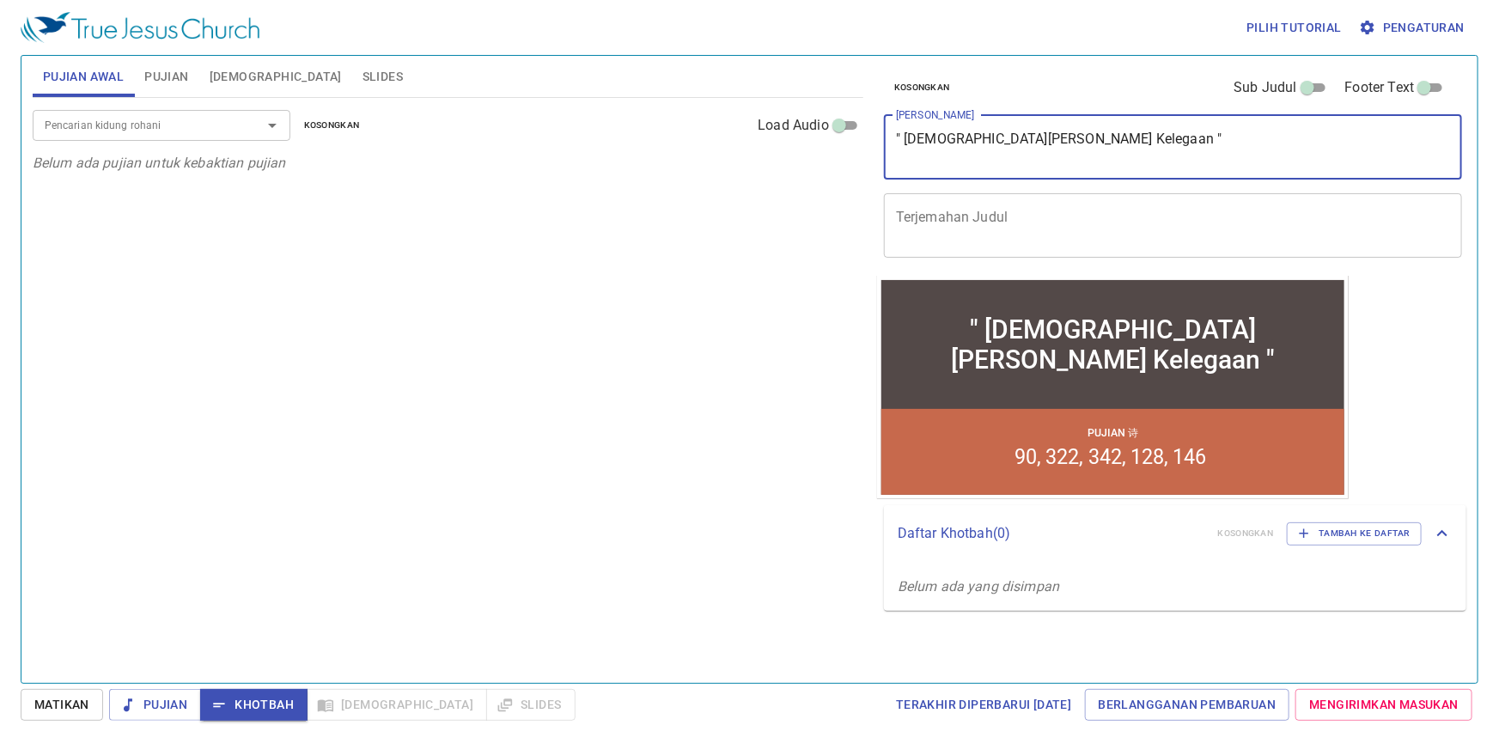
click at [1056, 136] on textarea "" [DEMOGRAPHIC_DATA][PERSON_NAME] Kelegaan "" at bounding box center [1173, 147] width 554 height 33
type textarea "" YESUS SUMBER KELEGAAN ""
drag, startPoint x: 903, startPoint y: 216, endPoint x: 919, endPoint y: 217, distance: 16.3
click at [903, 216] on textarea "Terjemahan Judul" at bounding box center [1173, 225] width 554 height 33
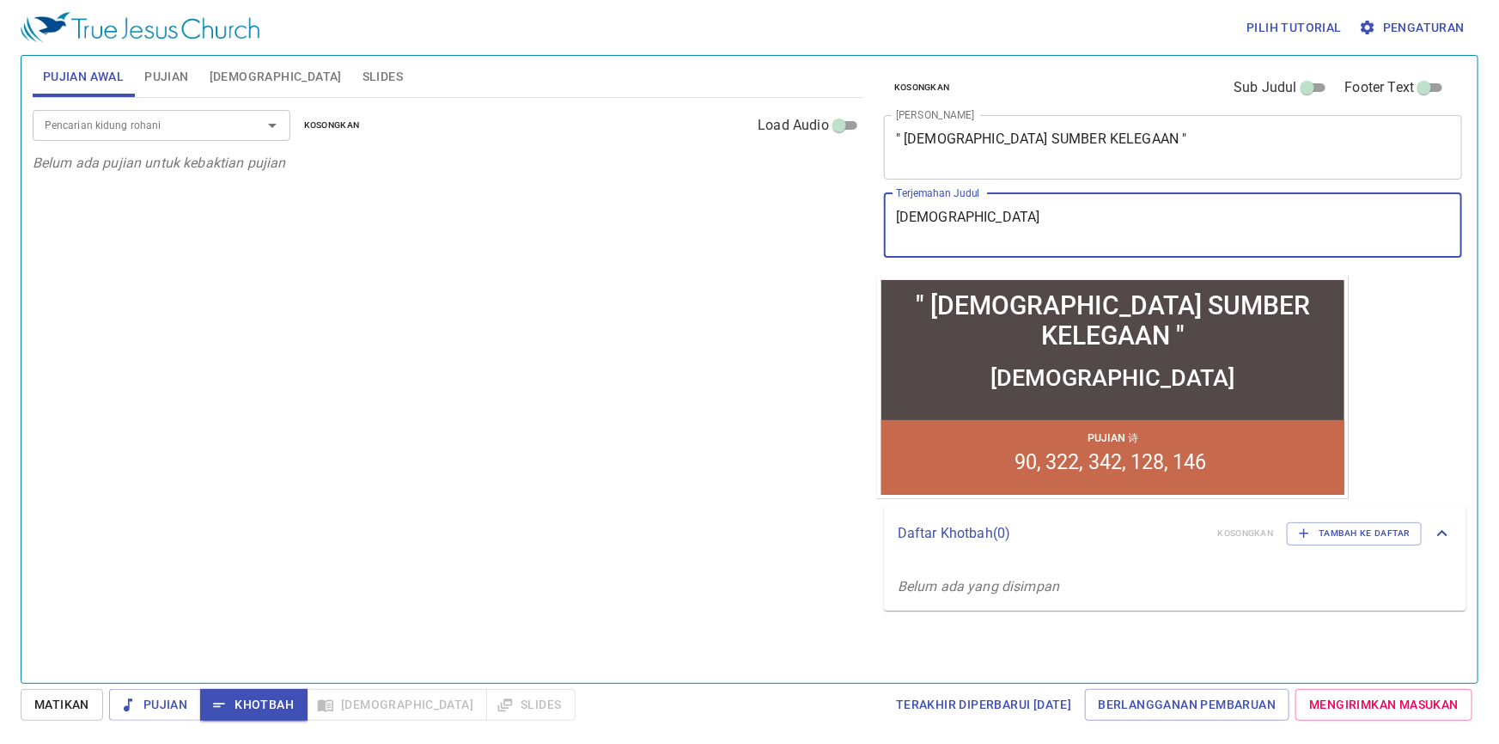
type textarea "耶"
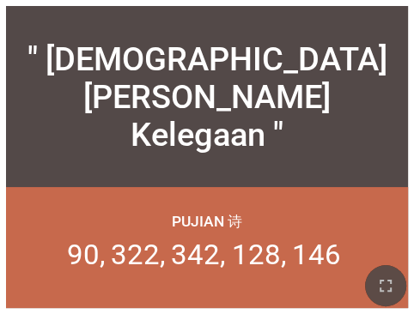
drag, startPoint x: 393, startPoint y: 295, endPoint x: 609, endPoint y: 463, distance: 273.7
click at [393, 295] on icon "button" at bounding box center [385, 286] width 21 height 21
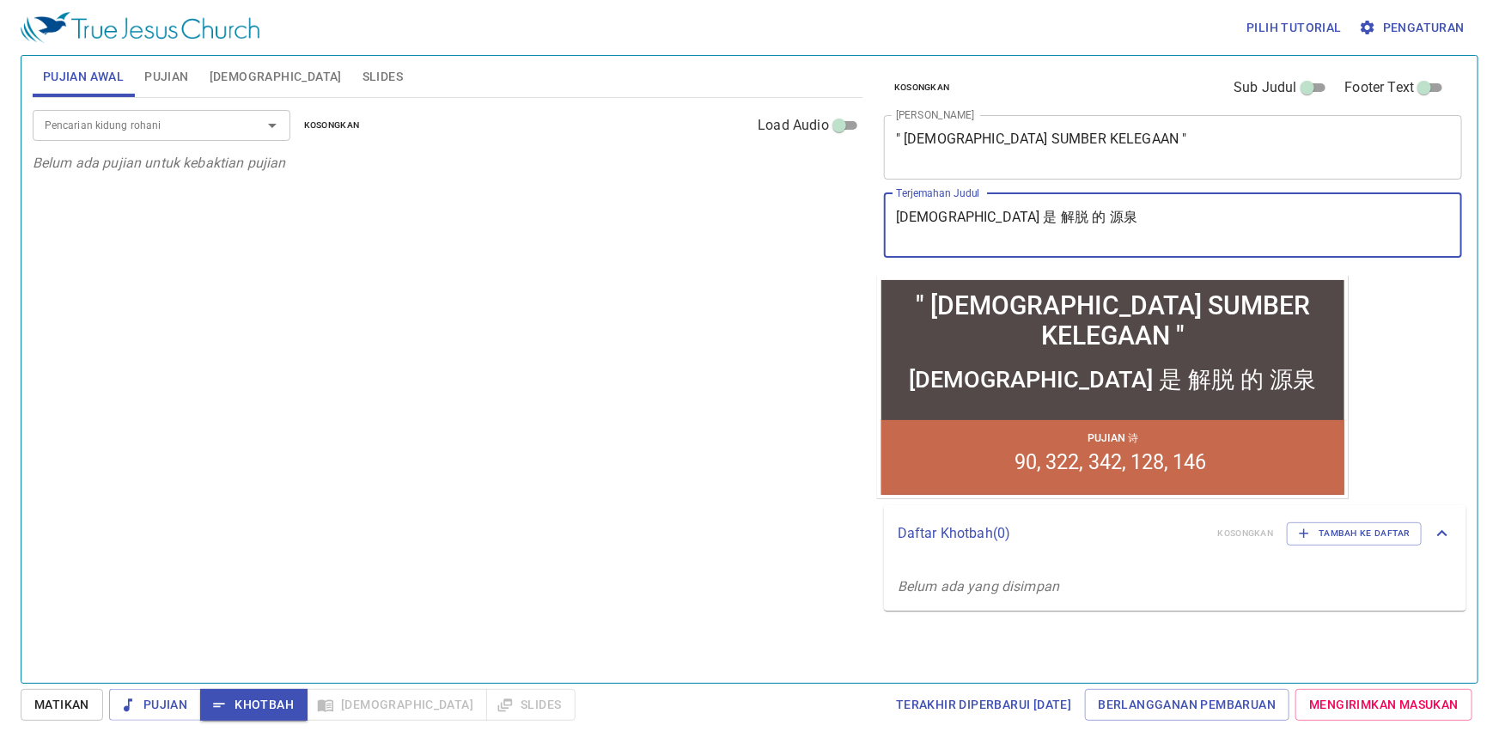
type textarea "[DEMOGRAPHIC_DATA] 是 解脱 的 源泉"
click at [630, 167] on p "Belum ada pujian untuk kebaktian pujian" at bounding box center [448, 163] width 831 height 21
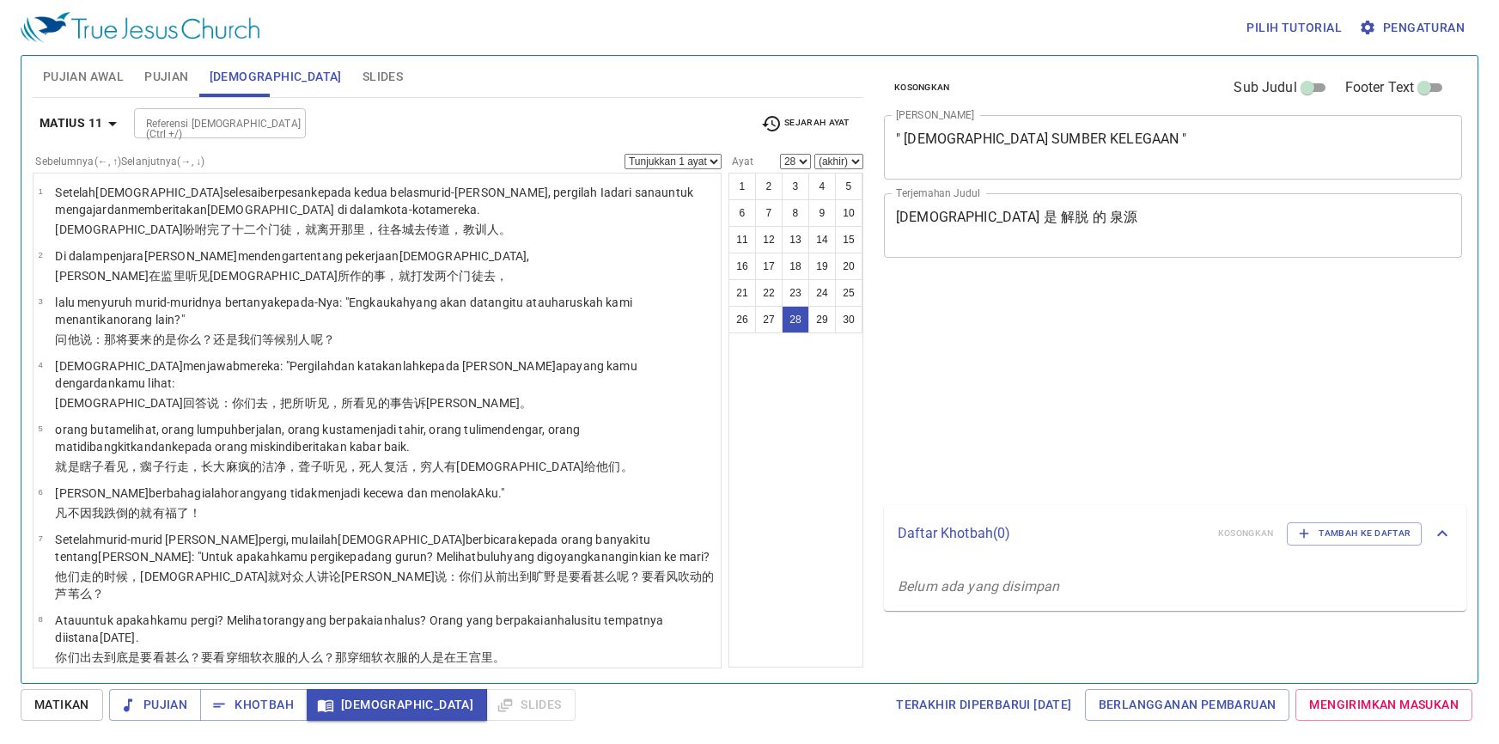
select select "28"
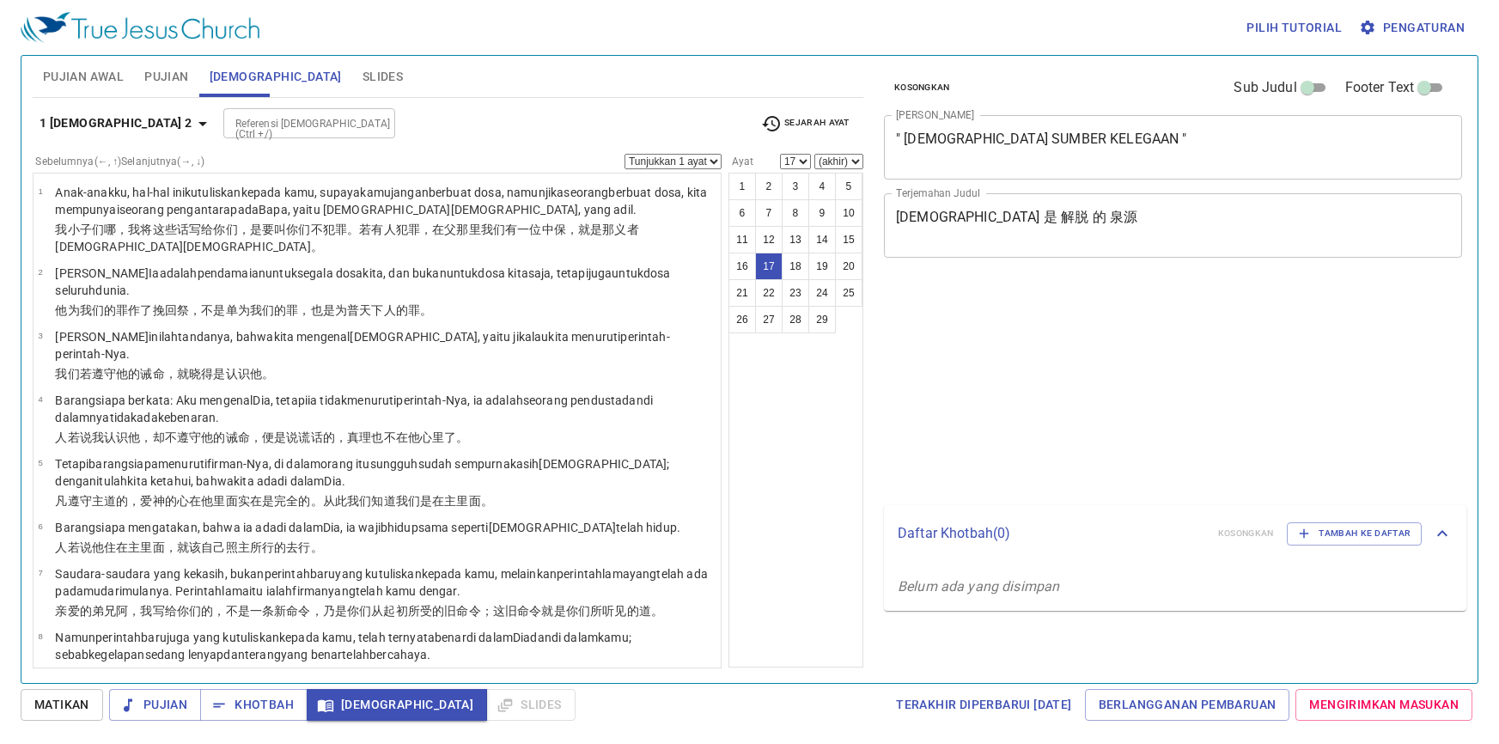
select select "17"
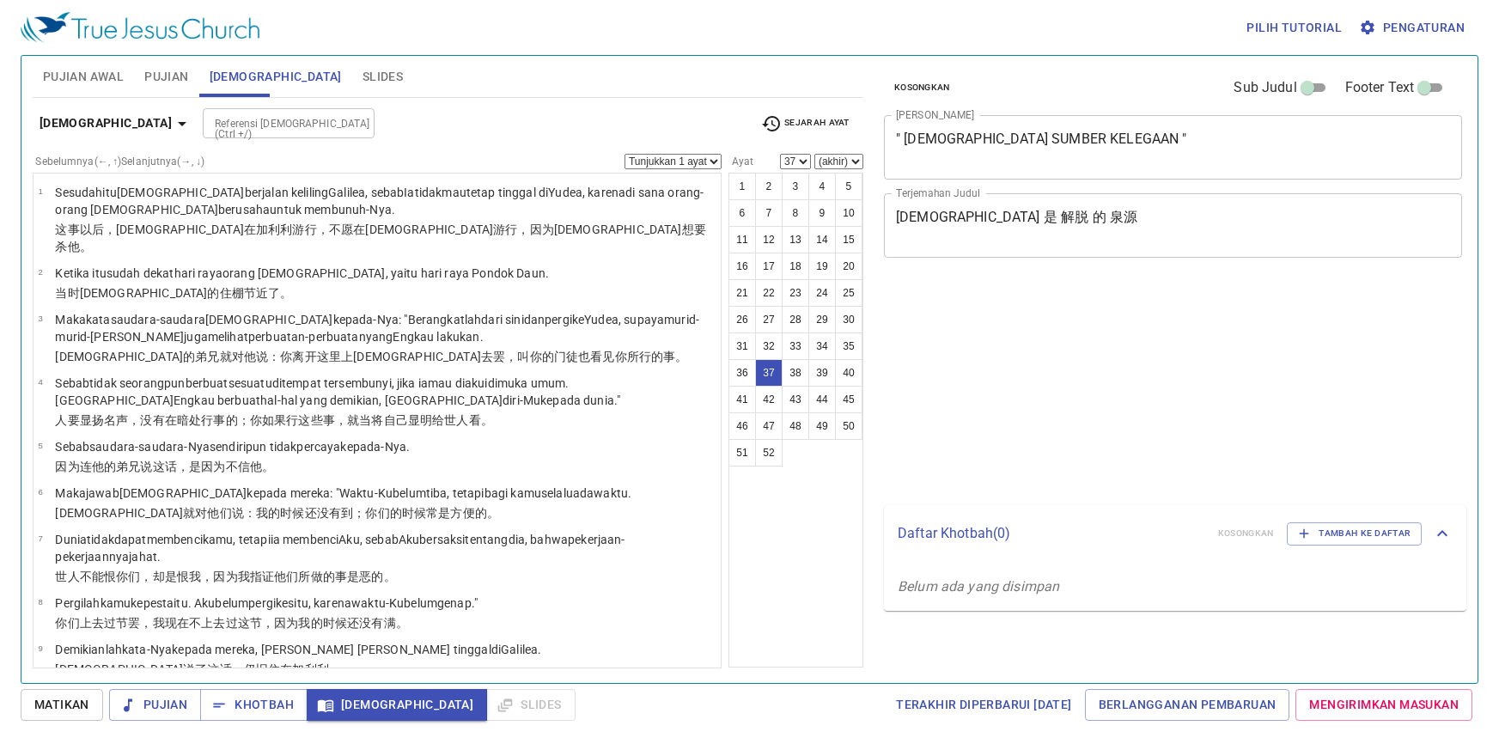
select select "37"
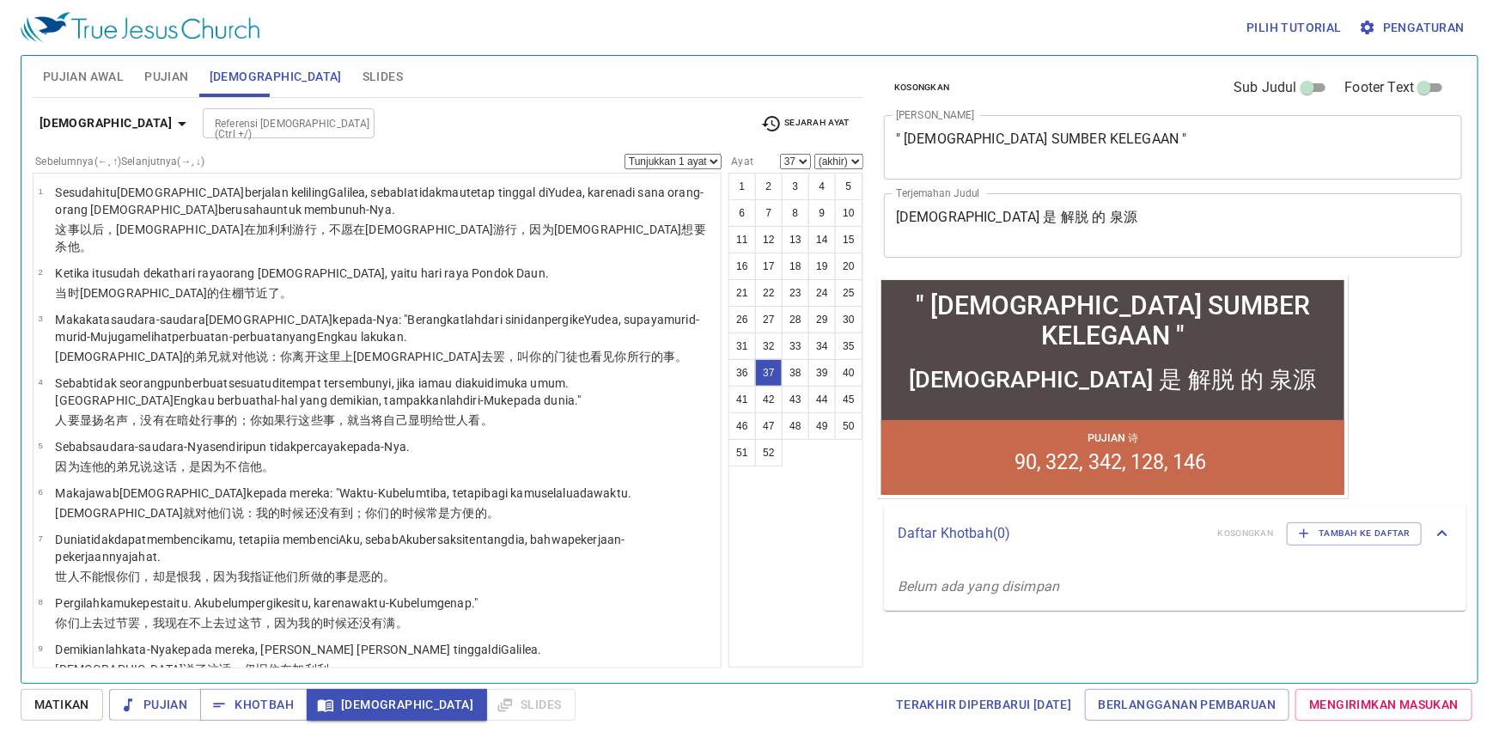
click at [172, 123] on icon "button" at bounding box center [182, 123] width 21 height 21
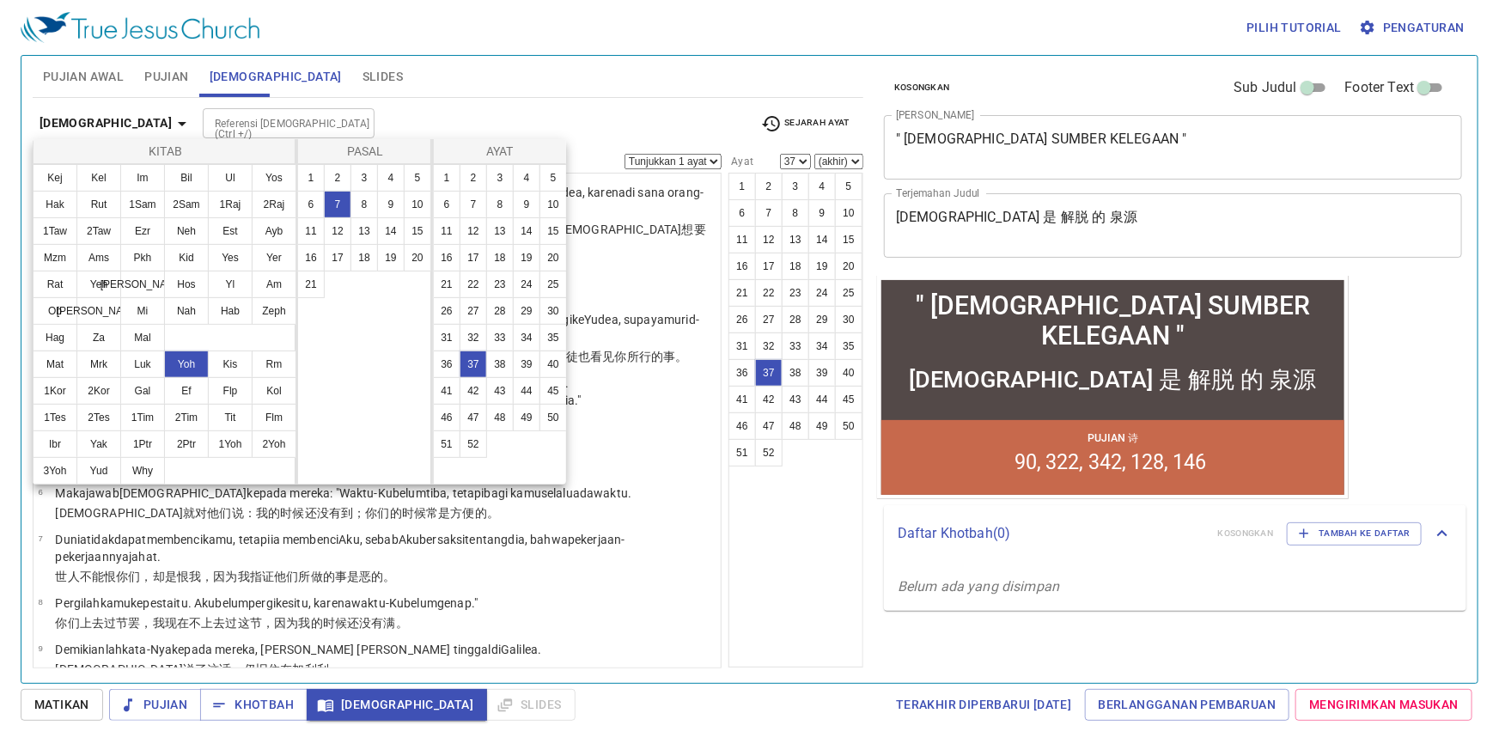
scroll to position [1856, 0]
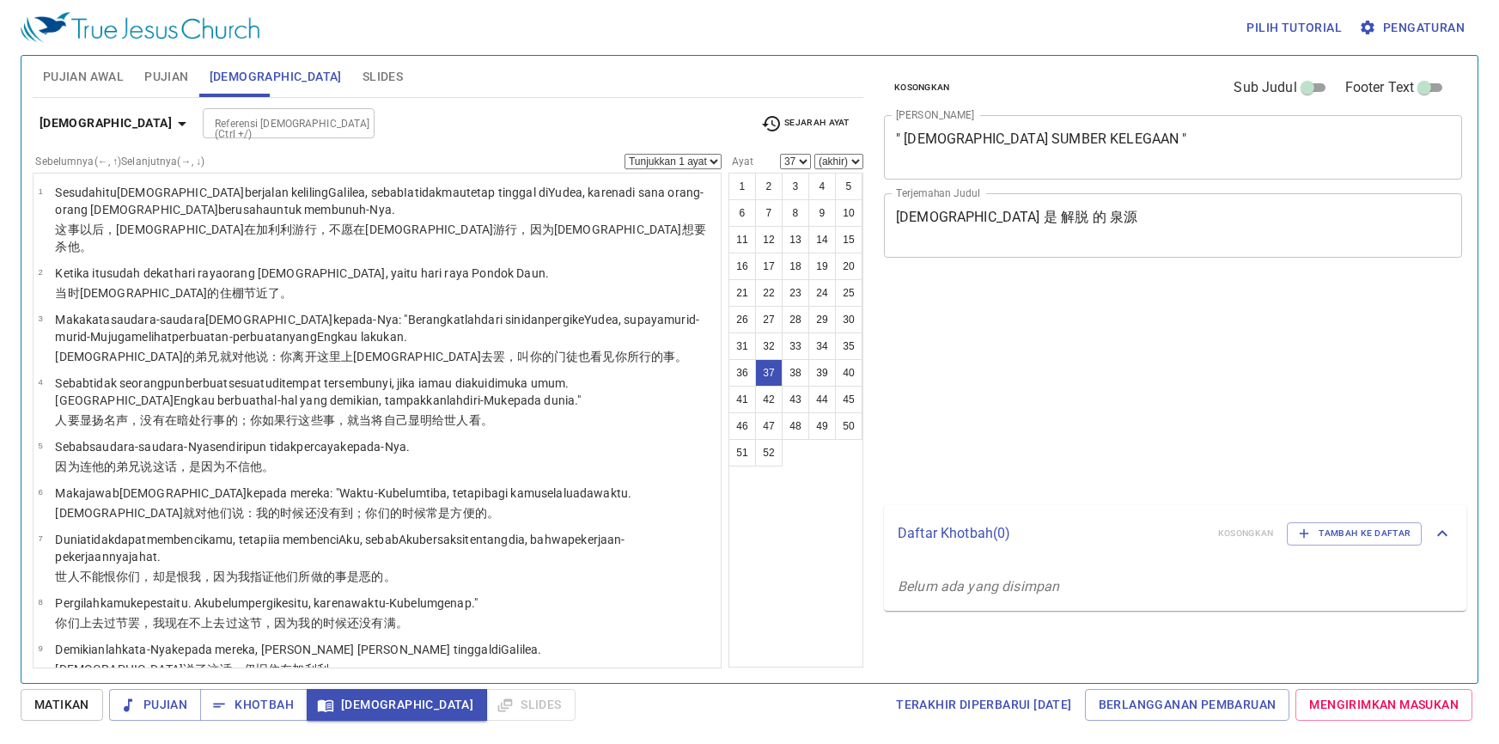
select select "37"
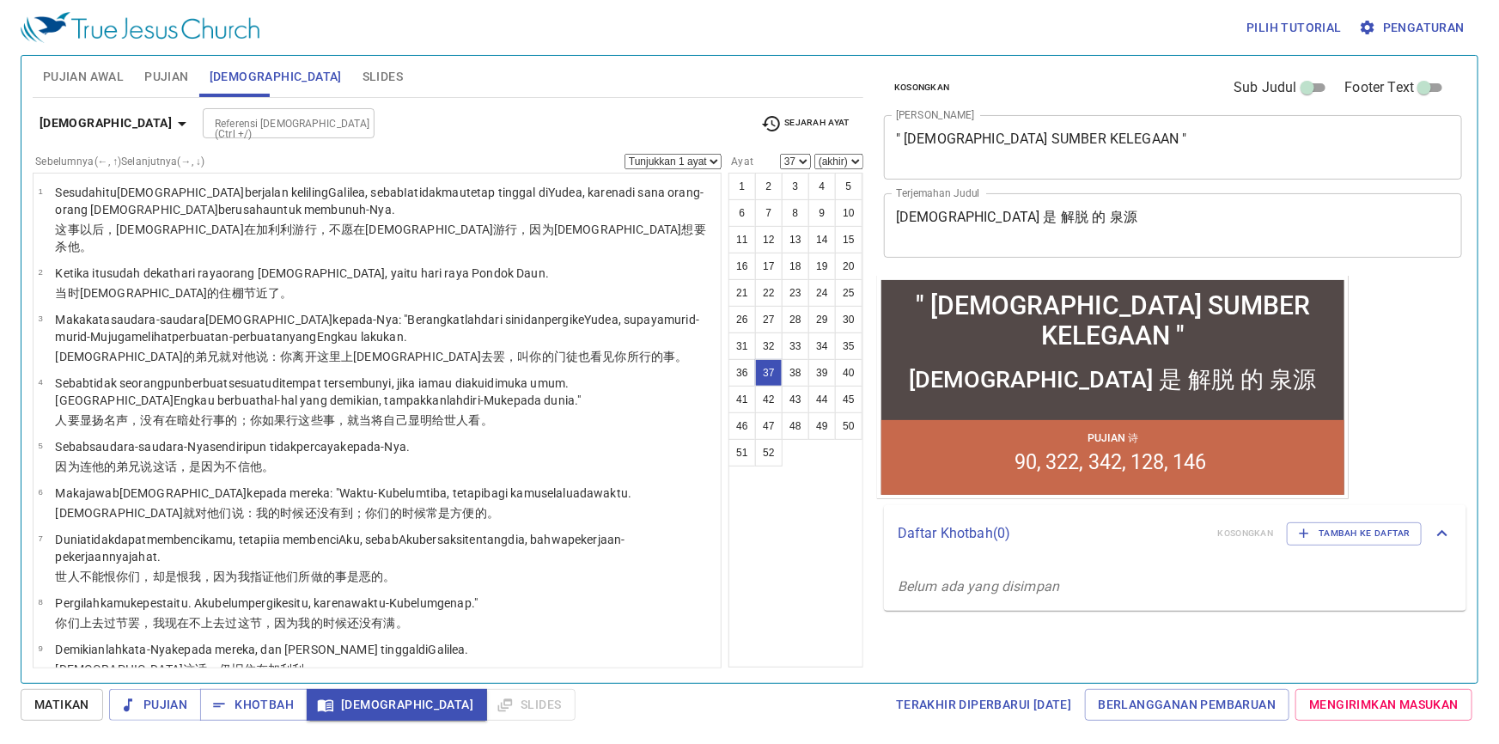
scroll to position [1856, 0]
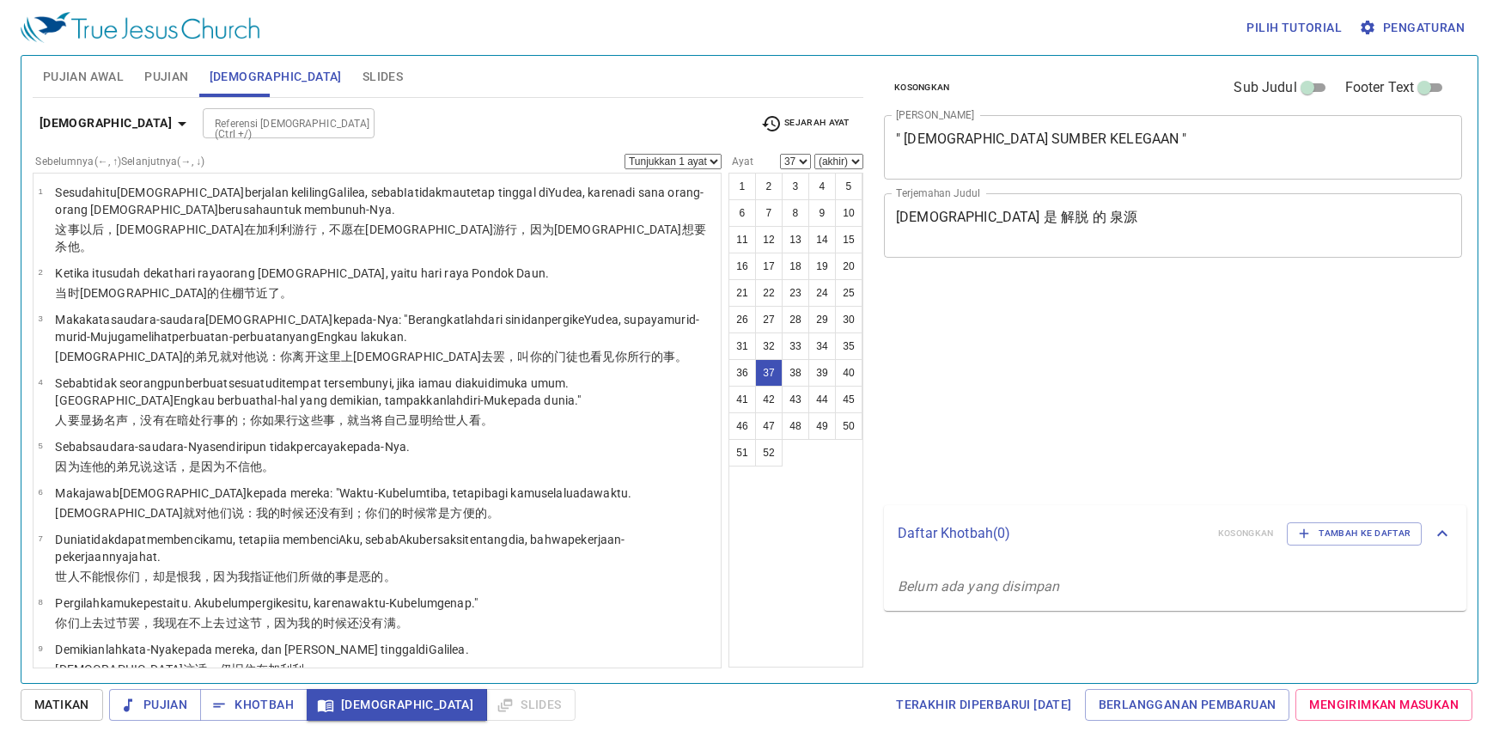
select select "37"
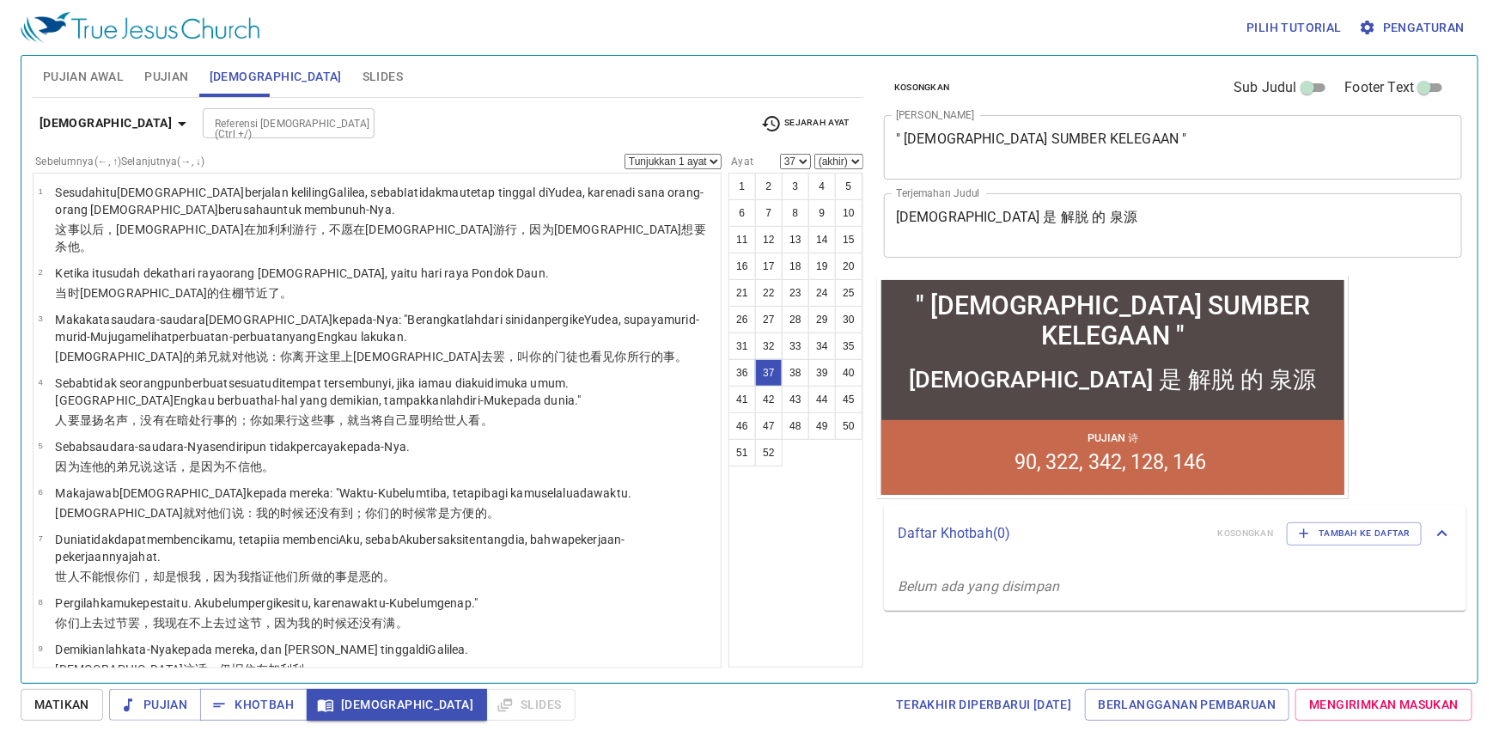
scroll to position [1856, 0]
